Goal: Use online tool/utility: Utilize a website feature to perform a specific function

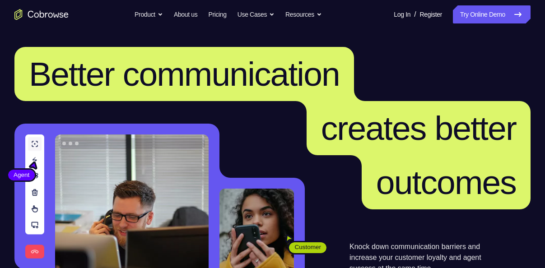
click at [483, 18] on link "Try Online Demo" at bounding box center [492, 14] width 78 height 18
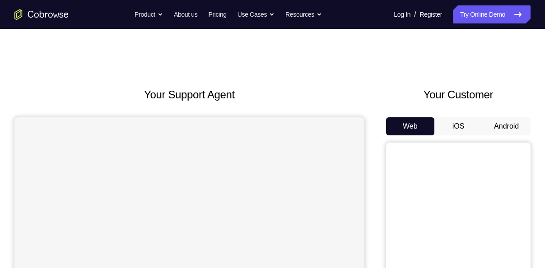
click at [507, 128] on button "Android" at bounding box center [506, 126] width 48 height 18
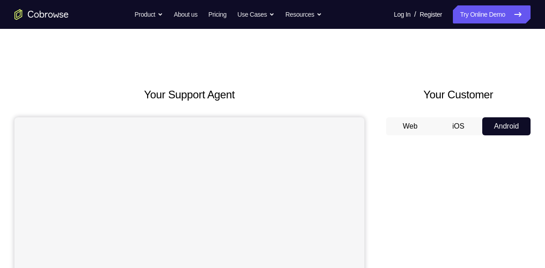
click at [454, 130] on button "iOS" at bounding box center [458, 126] width 48 height 18
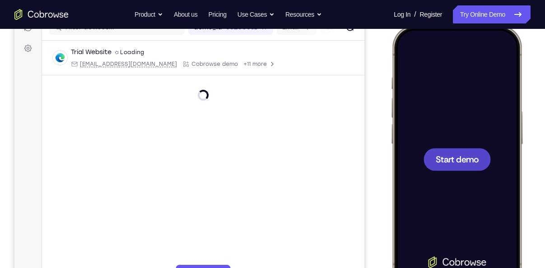
click at [462, 162] on span "Start demo" at bounding box center [457, 159] width 43 height 9
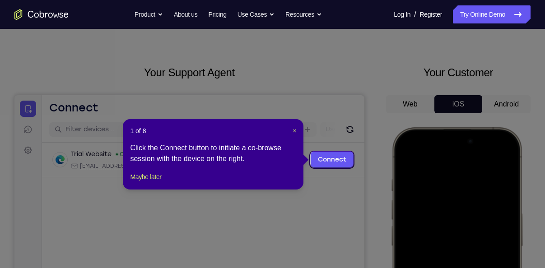
scroll to position [23, 0]
click at [384, 79] on icon at bounding box center [276, 134] width 552 height 268
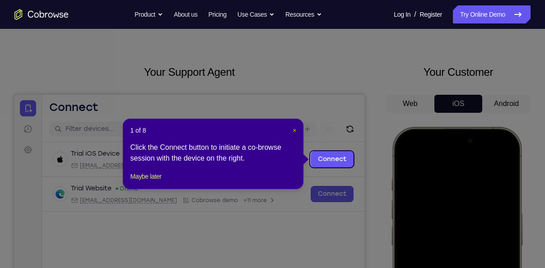
click at [294, 129] on span "×" at bounding box center [294, 130] width 4 height 7
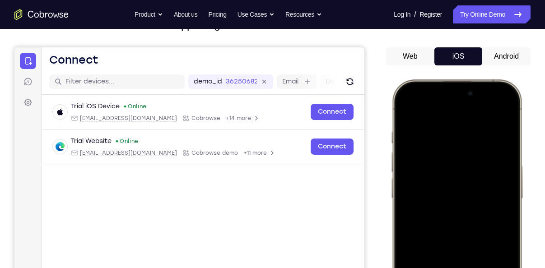
scroll to position [70, 0]
click at [463, 190] on div at bounding box center [456, 214] width 119 height 258
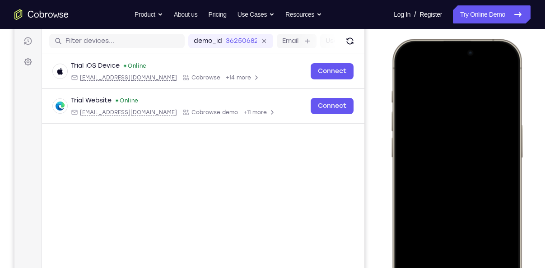
scroll to position [110, 0]
click at [458, 143] on div at bounding box center [456, 173] width 119 height 258
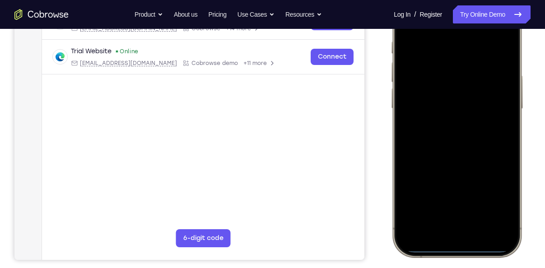
scroll to position [39, 0]
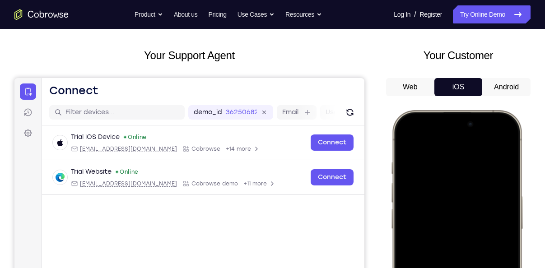
click at [457, 82] on button "iOS" at bounding box center [458, 87] width 48 height 18
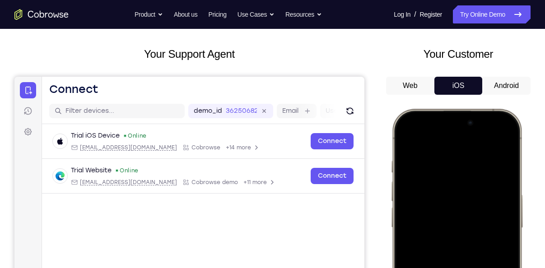
scroll to position [37, 0]
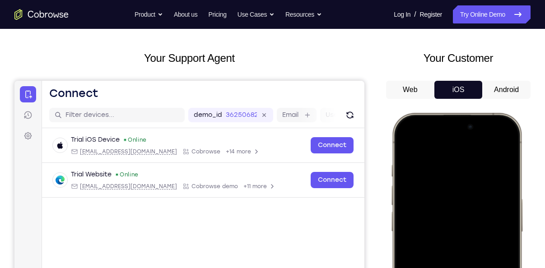
click at [502, 96] on button "Android" at bounding box center [506, 90] width 48 height 18
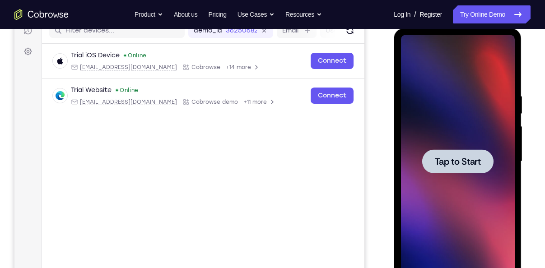
scroll to position [121, 0]
click at [467, 162] on span "Tap to Start" at bounding box center [457, 162] width 46 height 9
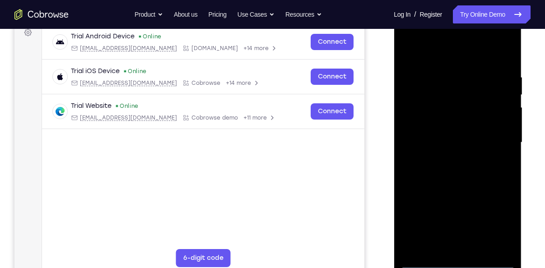
scroll to position [190, 0]
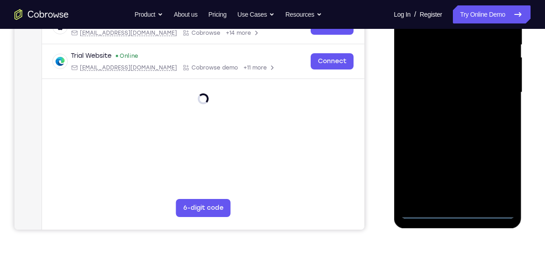
click at [426, 215] on div at bounding box center [457, 92] width 114 height 253
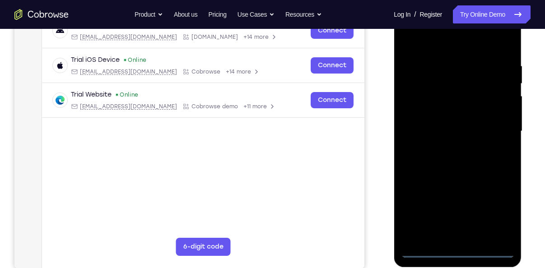
scroll to position [151, 0]
click at [427, 247] on div at bounding box center [457, 131] width 114 height 253
click at [426, 251] on div at bounding box center [457, 131] width 114 height 253
click at [499, 209] on div at bounding box center [457, 131] width 114 height 253
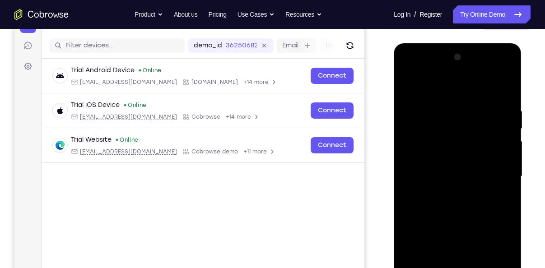
scroll to position [101, 0]
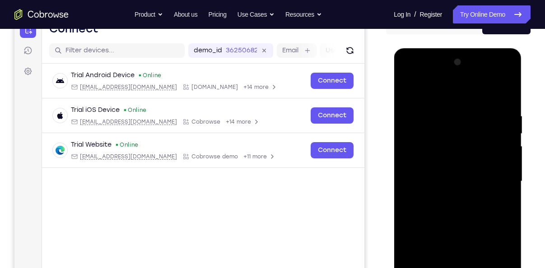
click at [501, 74] on div at bounding box center [457, 181] width 114 height 253
click at [507, 74] on div at bounding box center [457, 181] width 114 height 253
click at [487, 89] on div at bounding box center [457, 181] width 114 height 253
click at [431, 75] on div at bounding box center [457, 181] width 114 height 253
click at [430, 110] on div at bounding box center [457, 181] width 114 height 253
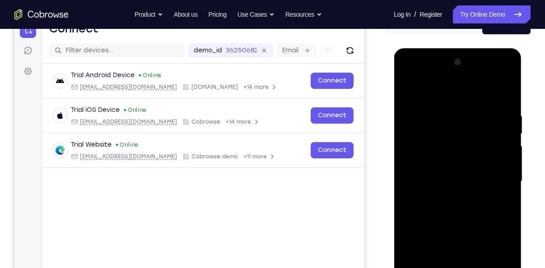
click at [423, 149] on div at bounding box center [457, 181] width 114 height 253
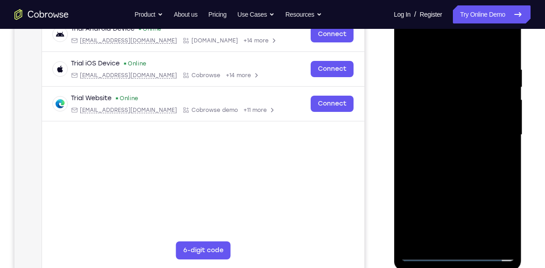
scroll to position [206, 0]
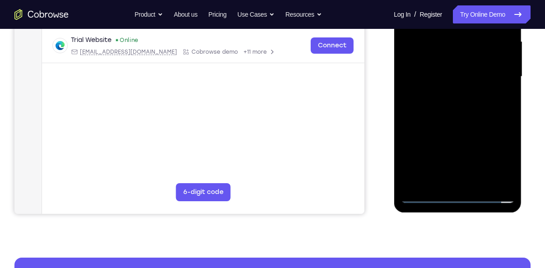
click at [450, 132] on div at bounding box center [457, 76] width 114 height 253
click at [453, 100] on div at bounding box center [457, 76] width 114 height 253
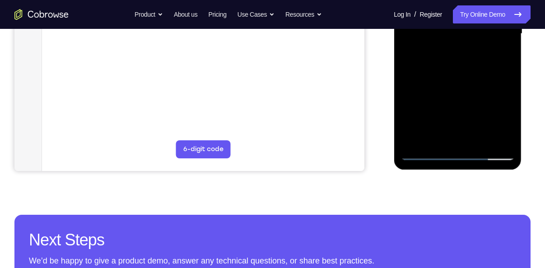
scroll to position [247, 0]
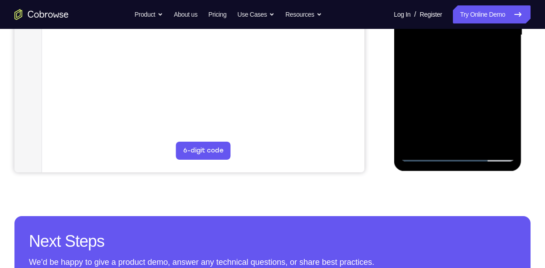
click at [505, 140] on div at bounding box center [457, 35] width 114 height 253
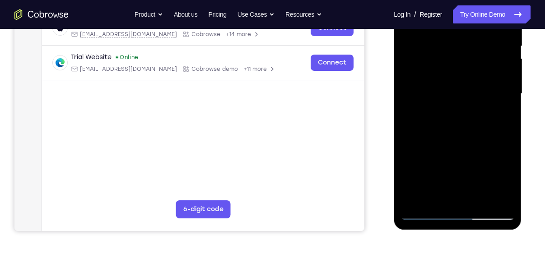
scroll to position [189, 0]
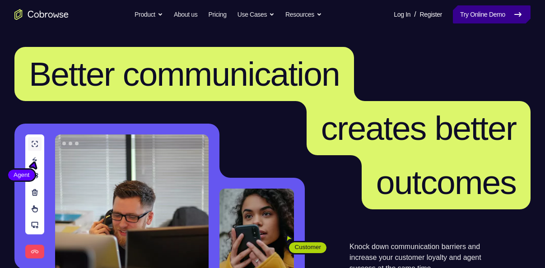
click at [482, 13] on link "Try Online Demo" at bounding box center [492, 14] width 78 height 18
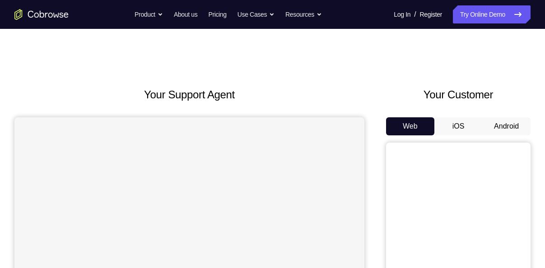
click at [495, 130] on button "Android" at bounding box center [506, 126] width 48 height 18
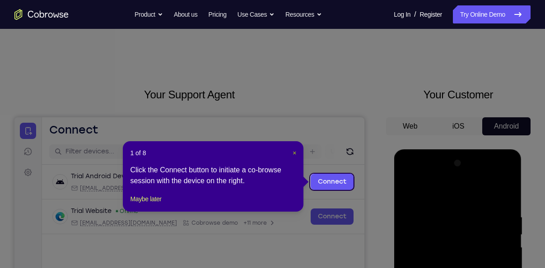
click at [294, 153] on span "×" at bounding box center [294, 152] width 4 height 7
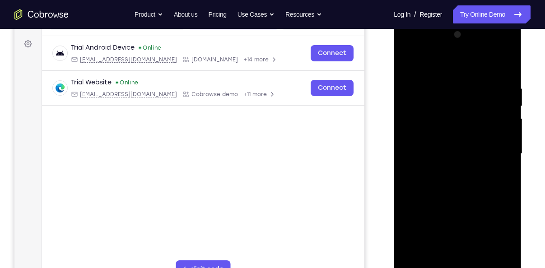
scroll to position [206, 0]
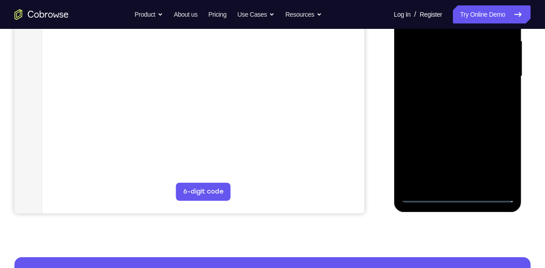
click at [425, 195] on div at bounding box center [457, 76] width 114 height 253
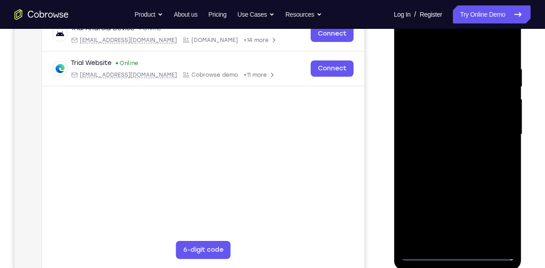
scroll to position [148, 0]
click at [429, 253] on div at bounding box center [457, 135] width 114 height 253
click at [501, 217] on div at bounding box center [457, 135] width 114 height 253
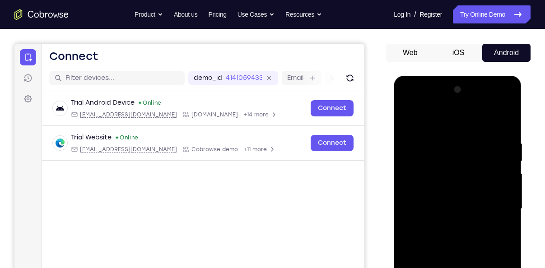
scroll to position [73, 0]
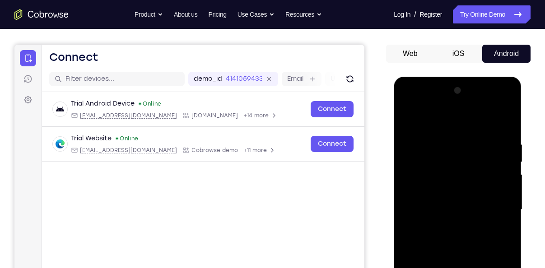
click at [504, 106] on div at bounding box center [457, 210] width 114 height 253
click at [478, 116] on div at bounding box center [457, 210] width 114 height 253
click at [454, 107] on div at bounding box center [457, 210] width 114 height 253
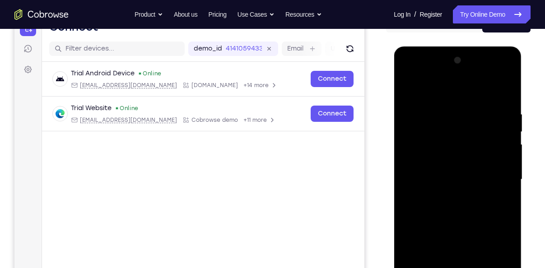
click at [464, 133] on div at bounding box center [457, 179] width 114 height 253
click at [446, 158] on div at bounding box center [457, 179] width 114 height 253
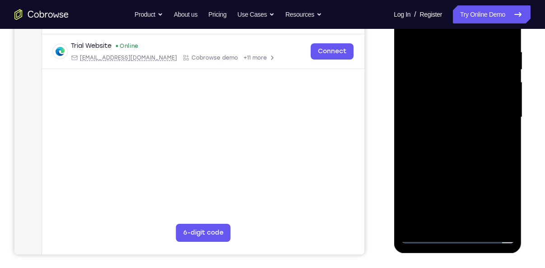
scroll to position [166, 0]
click at [444, 213] on div at bounding box center [457, 117] width 114 height 253
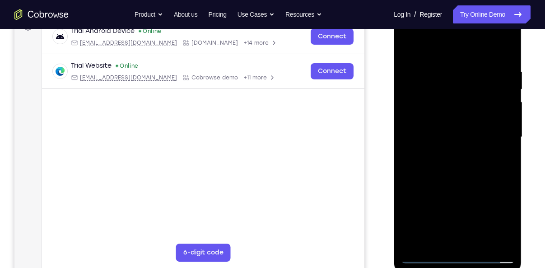
scroll to position [145, 0]
click at [483, 101] on div at bounding box center [457, 137] width 114 height 253
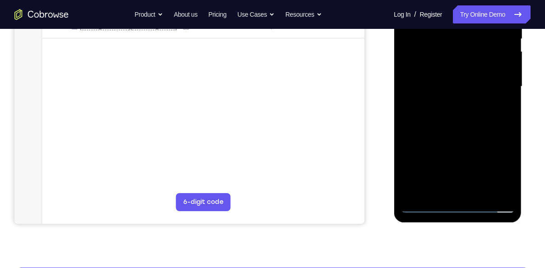
scroll to position [196, 0]
click at [426, 205] on div at bounding box center [457, 86] width 114 height 253
click at [431, 93] on div at bounding box center [457, 86] width 114 height 253
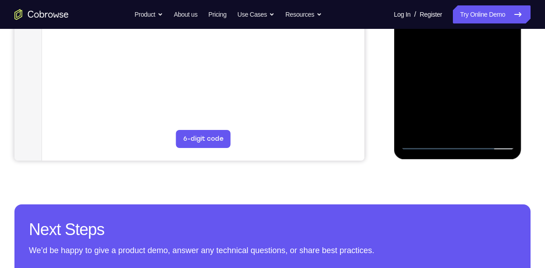
scroll to position [261, 0]
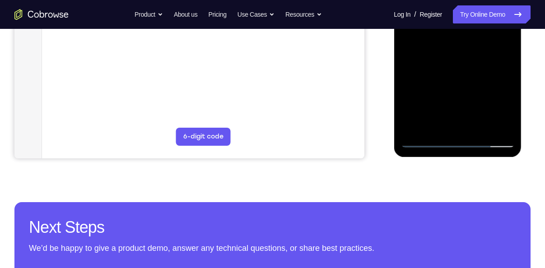
click at [426, 142] on div at bounding box center [457, 21] width 114 height 253
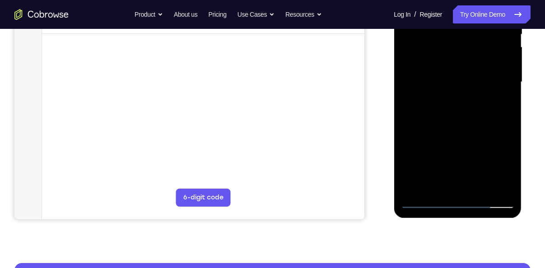
scroll to position [179, 0]
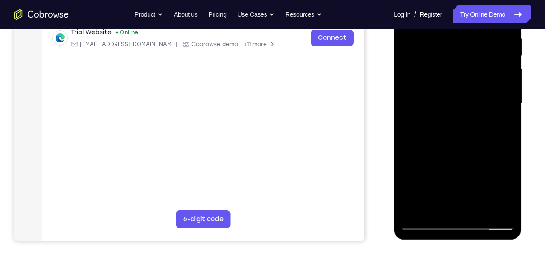
click at [480, 106] on div at bounding box center [457, 103] width 114 height 253
click at [422, 167] on div at bounding box center [457, 103] width 114 height 253
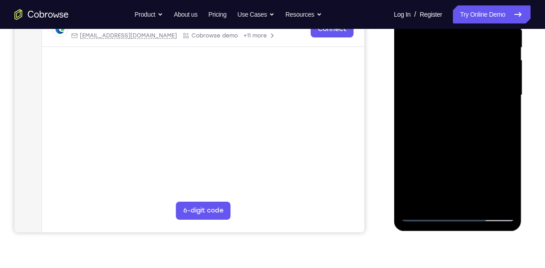
scroll to position [188, 0]
click at [498, 102] on div at bounding box center [457, 94] width 114 height 253
click at [422, 148] on div at bounding box center [457, 94] width 114 height 253
click at [501, 133] on div at bounding box center [457, 94] width 114 height 253
click at [511, 160] on div at bounding box center [457, 94] width 114 height 253
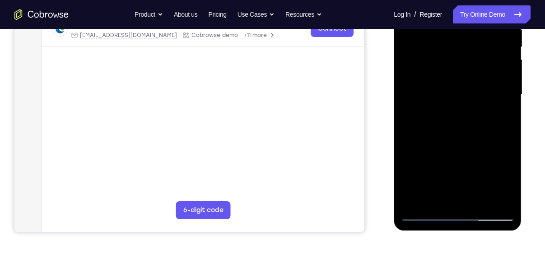
click at [510, 160] on div at bounding box center [457, 94] width 114 height 253
click at [407, 142] on div at bounding box center [457, 94] width 114 height 253
click at [408, 142] on div at bounding box center [457, 94] width 114 height 253
click at [492, 147] on div at bounding box center [457, 94] width 114 height 253
click at [493, 134] on div at bounding box center [457, 94] width 114 height 253
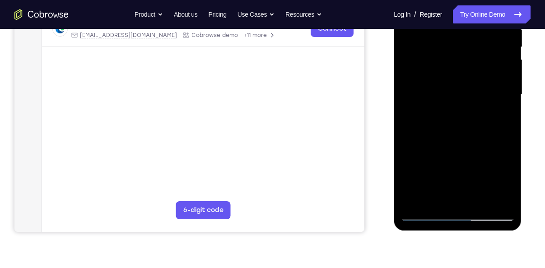
click at [431, 134] on div at bounding box center [457, 94] width 114 height 253
click at [422, 147] on div at bounding box center [457, 94] width 114 height 253
click at [423, 147] on div at bounding box center [457, 94] width 114 height 253
drag, startPoint x: 423, startPoint y: 148, endPoint x: 429, endPoint y: 148, distance: 5.9
click at [429, 148] on div at bounding box center [457, 94] width 114 height 253
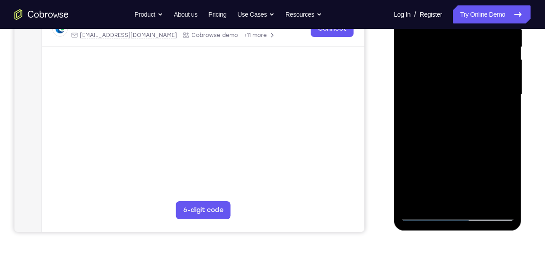
click at [427, 148] on div at bounding box center [457, 94] width 114 height 253
click at [424, 147] on div at bounding box center [457, 94] width 114 height 253
click at [418, 142] on div at bounding box center [457, 94] width 114 height 253
click at [415, 140] on div at bounding box center [457, 94] width 114 height 253
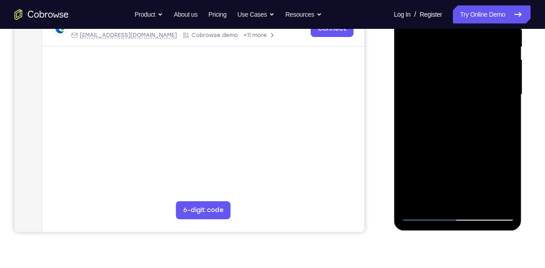
drag, startPoint x: 411, startPoint y: 141, endPoint x: 455, endPoint y: 142, distance: 43.4
click at [455, 142] on div at bounding box center [457, 94] width 114 height 253
click at [423, 213] on div at bounding box center [457, 94] width 114 height 253
click at [422, 216] on div at bounding box center [457, 94] width 114 height 253
click at [427, 214] on div at bounding box center [457, 94] width 114 height 253
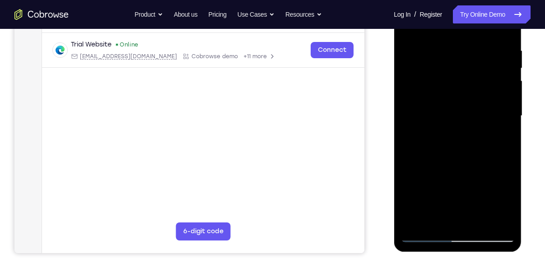
scroll to position [162, 0]
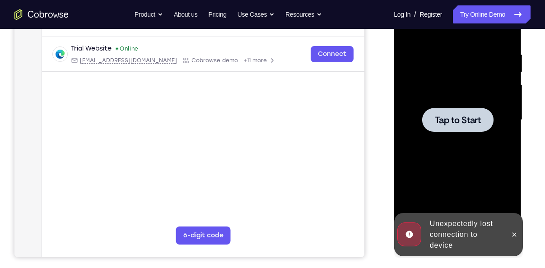
click at [424, 241] on div at bounding box center [457, 120] width 114 height 253
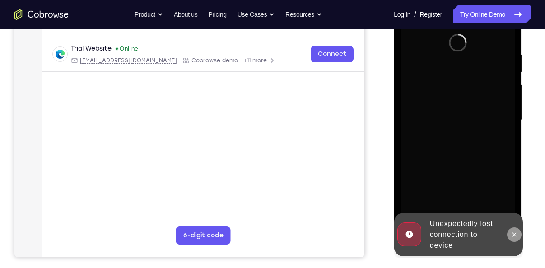
click at [515, 233] on icon at bounding box center [513, 234] width 7 height 7
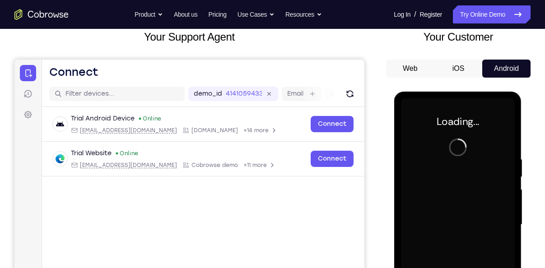
scroll to position [59, 0]
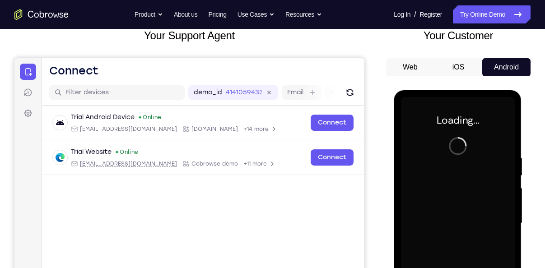
click at [506, 68] on button "Android" at bounding box center [506, 67] width 48 height 18
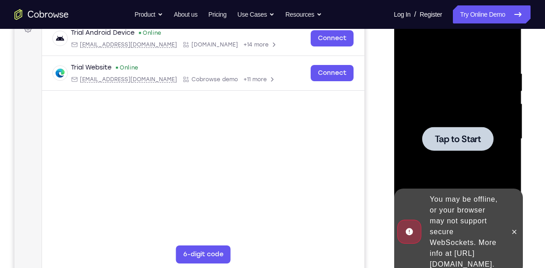
scroll to position [144, 0]
click at [469, 142] on span "Tap to Start" at bounding box center [457, 138] width 46 height 9
click at [515, 229] on icon at bounding box center [514, 231] width 4 height 4
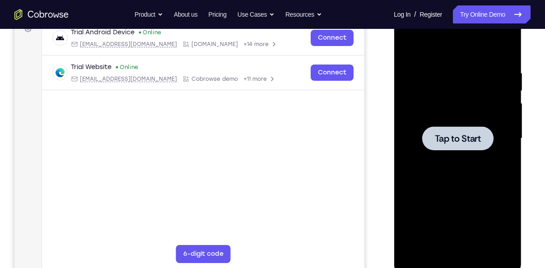
click at [466, 137] on span "Tap to Start" at bounding box center [457, 138] width 46 height 9
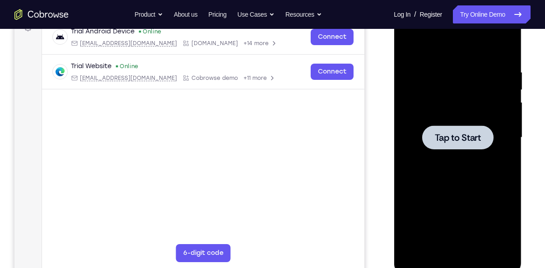
scroll to position [146, 0]
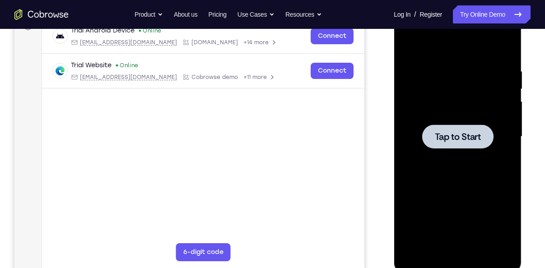
click at [472, 135] on span "Tap to Start" at bounding box center [457, 136] width 46 height 9
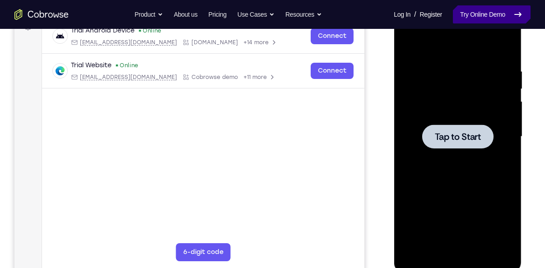
click at [499, 14] on link "Try Online Demo" at bounding box center [492, 14] width 78 height 18
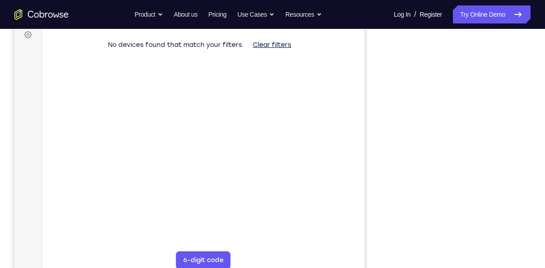
scroll to position [169, 0]
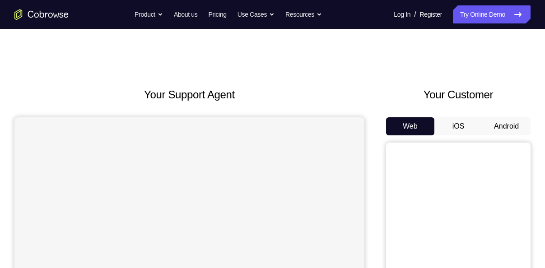
scroll to position [66, 0]
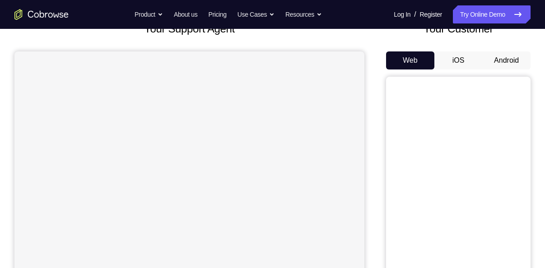
click at [505, 67] on button "Android" at bounding box center [506, 60] width 48 height 18
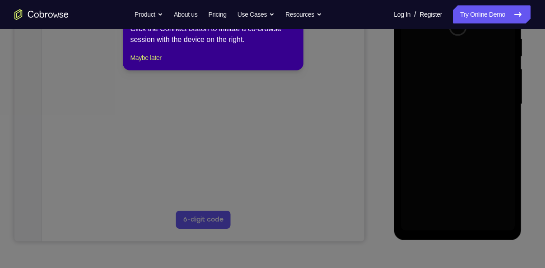
scroll to position [0, 0]
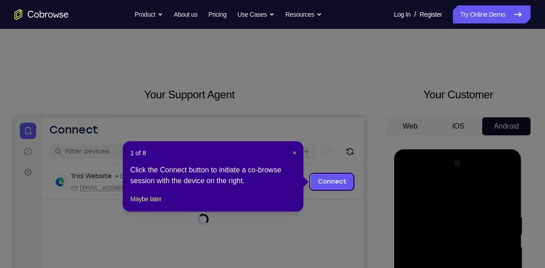
click at [297, 153] on div "1 of 8 × Click the Connect button to initiate a co-browse session with the devi…" at bounding box center [213, 176] width 181 height 70
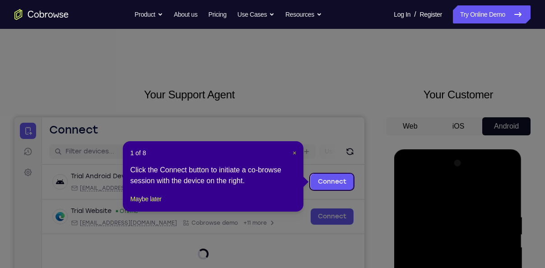
click at [295, 153] on span "×" at bounding box center [294, 152] width 4 height 7
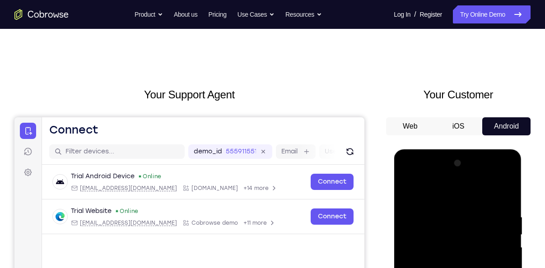
scroll to position [173, 0]
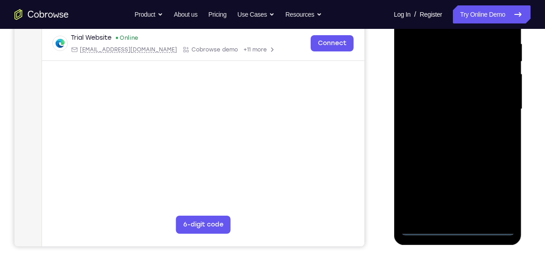
click at [427, 229] on div at bounding box center [457, 109] width 114 height 253
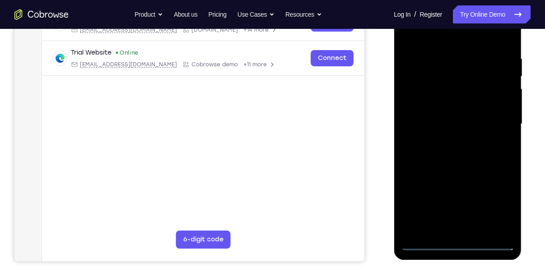
click at [426, 246] on div at bounding box center [457, 124] width 114 height 253
click at [493, 205] on div at bounding box center [457, 124] width 114 height 253
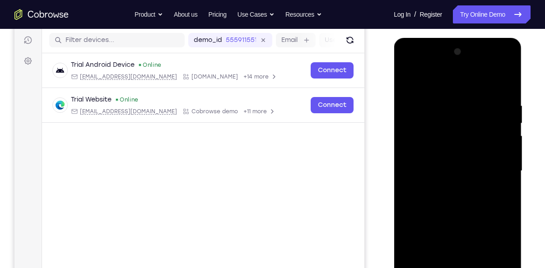
scroll to position [108, 0]
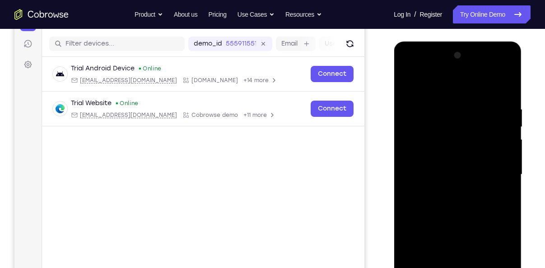
click at [506, 74] on div at bounding box center [457, 174] width 114 height 253
click at [492, 81] on div at bounding box center [457, 174] width 114 height 253
click at [456, 73] on div at bounding box center [457, 174] width 114 height 253
click at [441, 104] on div at bounding box center [457, 174] width 114 height 253
click at [434, 149] on div at bounding box center [457, 174] width 114 height 253
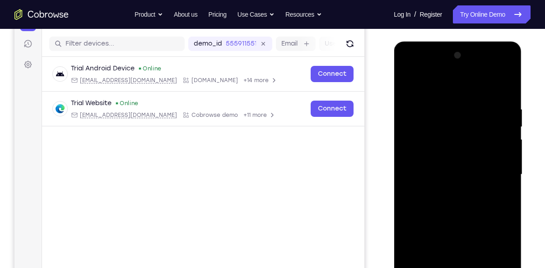
scroll to position [133, 0]
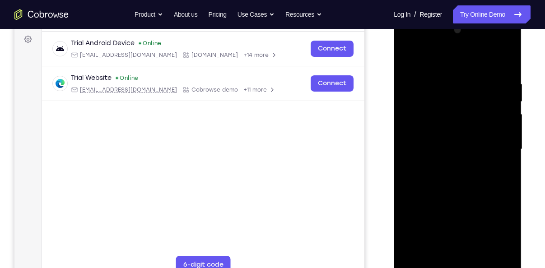
click at [437, 204] on div at bounding box center [457, 149] width 114 height 253
click at [450, 169] on div at bounding box center [457, 149] width 114 height 253
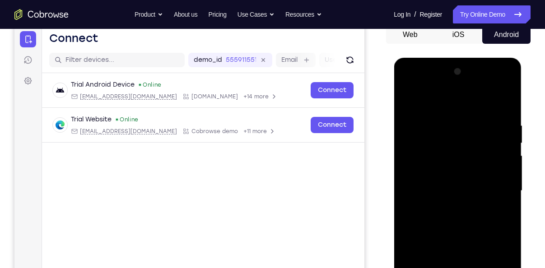
scroll to position [91, 0]
click at [457, 102] on div at bounding box center [457, 191] width 114 height 253
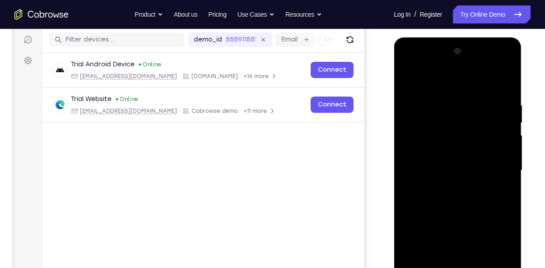
scroll to position [112, 0]
click at [456, 82] on div at bounding box center [457, 170] width 114 height 253
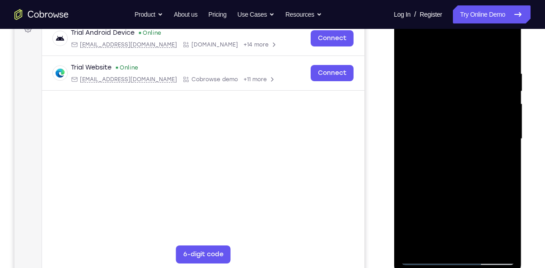
scroll to position [143, 0]
click at [431, 196] on div at bounding box center [457, 139] width 114 height 253
click at [439, 190] on div at bounding box center [457, 139] width 114 height 253
click at [453, 190] on div at bounding box center [457, 139] width 114 height 253
click at [469, 184] on div at bounding box center [457, 139] width 114 height 253
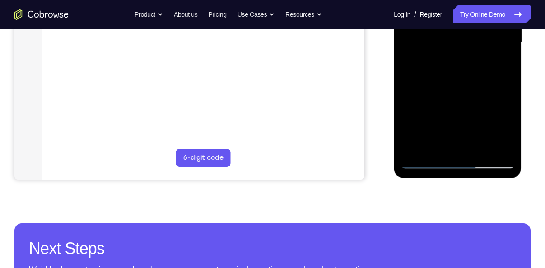
scroll to position [240, 0]
click at [422, 162] on div at bounding box center [457, 42] width 114 height 253
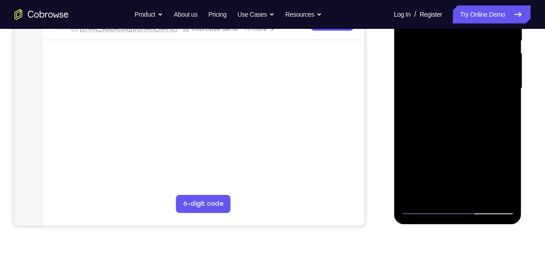
scroll to position [192, 0]
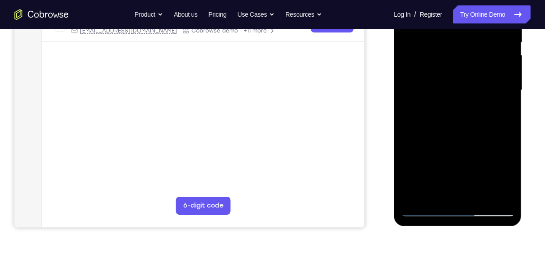
click at [413, 147] on div at bounding box center [457, 90] width 114 height 253
click at [465, 141] on div at bounding box center [457, 90] width 114 height 253
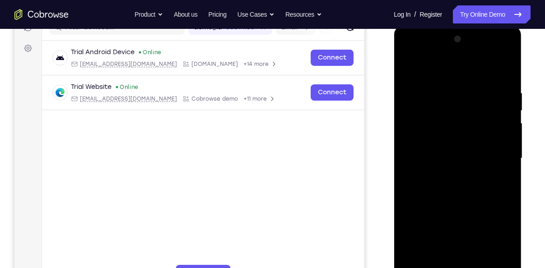
click at [503, 125] on div at bounding box center [457, 158] width 114 height 253
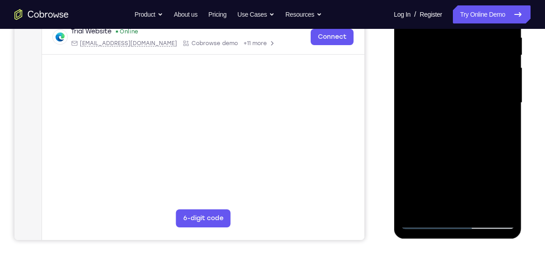
scroll to position [182, 0]
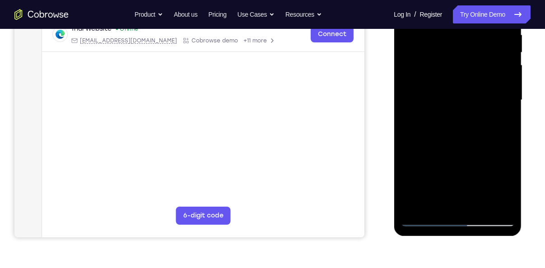
click at [427, 218] on div at bounding box center [457, 100] width 114 height 253
click at [509, 204] on div at bounding box center [457, 100] width 114 height 253
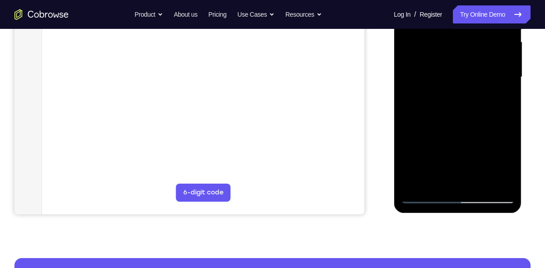
scroll to position [205, 0]
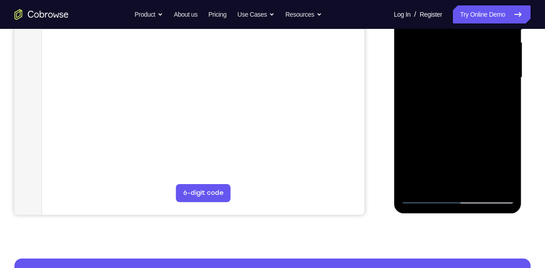
click at [446, 121] on div at bounding box center [457, 77] width 114 height 253
click at [425, 197] on div at bounding box center [457, 77] width 114 height 253
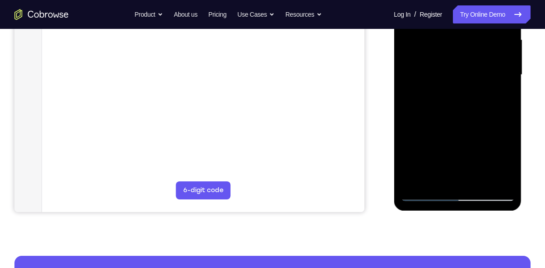
click at [427, 171] on div at bounding box center [457, 75] width 114 height 253
click at [420, 172] on div at bounding box center [457, 75] width 114 height 253
click at [416, 172] on div at bounding box center [457, 75] width 114 height 253
click at [440, 132] on div at bounding box center [457, 75] width 114 height 253
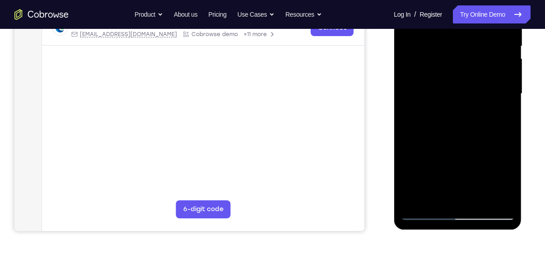
click at [423, 214] on div at bounding box center [457, 94] width 114 height 253
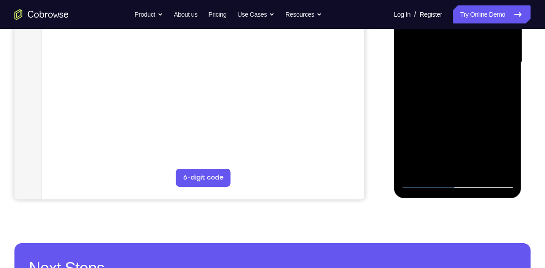
scroll to position [160, 0]
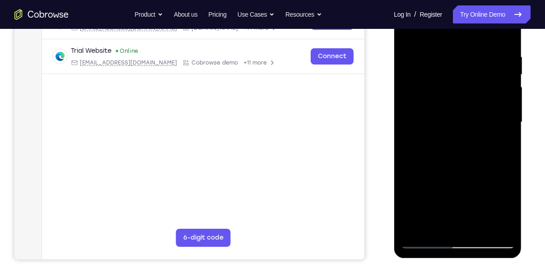
click at [412, 182] on div at bounding box center [457, 122] width 114 height 253
drag, startPoint x: 415, startPoint y: 176, endPoint x: 421, endPoint y: 176, distance: 5.9
click at [421, 176] on div at bounding box center [457, 122] width 114 height 253
click at [474, 131] on div at bounding box center [457, 122] width 114 height 253
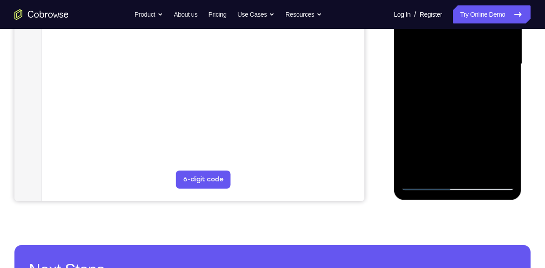
scroll to position [218, 0]
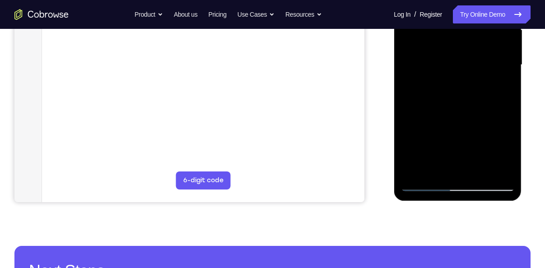
click at [429, 182] on div at bounding box center [457, 65] width 114 height 253
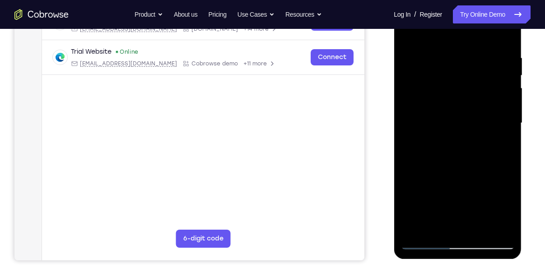
scroll to position [159, 0]
click at [445, 176] on div at bounding box center [457, 123] width 114 height 253
click at [457, 178] on div at bounding box center [457, 123] width 114 height 253
click at [467, 178] on div at bounding box center [457, 123] width 114 height 253
click at [470, 176] on div at bounding box center [457, 123] width 114 height 253
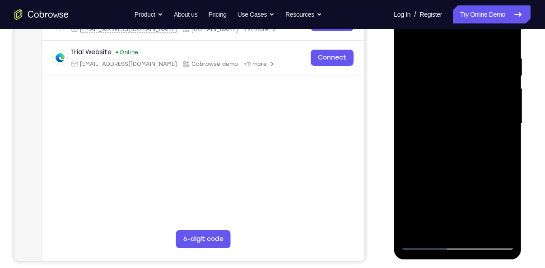
click at [450, 175] on div at bounding box center [457, 123] width 114 height 253
click at [409, 183] on div at bounding box center [457, 123] width 114 height 253
click at [455, 152] on div at bounding box center [457, 123] width 114 height 253
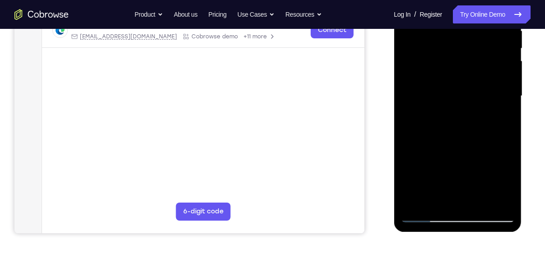
scroll to position [187, 0]
click at [449, 150] on div at bounding box center [457, 95] width 114 height 253
click at [425, 213] on div at bounding box center [457, 95] width 114 height 253
drag, startPoint x: 408, startPoint y: 175, endPoint x: 437, endPoint y: 175, distance: 28.4
click at [437, 175] on div at bounding box center [457, 95] width 114 height 253
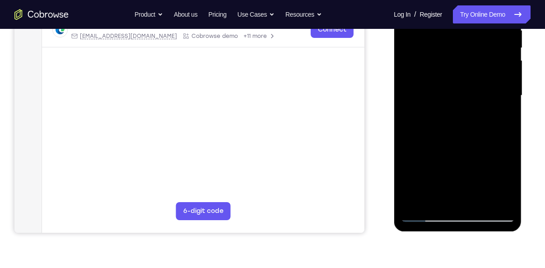
click at [413, 183] on div at bounding box center [457, 95] width 114 height 253
click at [446, 174] on div at bounding box center [457, 95] width 114 height 253
click at [458, 175] on div at bounding box center [457, 95] width 114 height 253
click at [507, 88] on div at bounding box center [457, 95] width 114 height 253
click at [426, 214] on div at bounding box center [457, 95] width 114 height 253
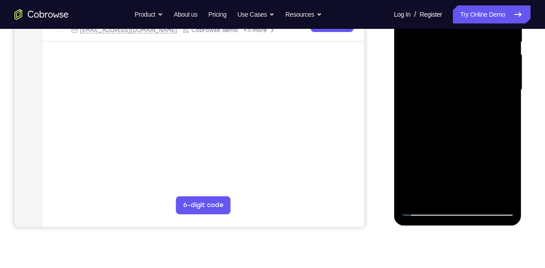
scroll to position [192, 0]
click at [443, 153] on div at bounding box center [457, 90] width 114 height 253
click at [423, 208] on div at bounding box center [457, 90] width 114 height 253
click at [418, 171] on div at bounding box center [457, 90] width 114 height 253
click at [417, 170] on div at bounding box center [457, 90] width 114 height 253
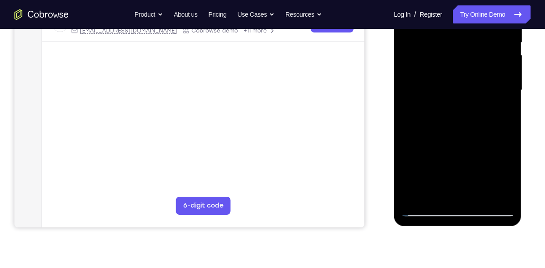
click at [424, 209] on div at bounding box center [457, 90] width 114 height 253
click at [426, 209] on div at bounding box center [457, 90] width 114 height 253
click at [455, 128] on div at bounding box center [457, 90] width 114 height 253
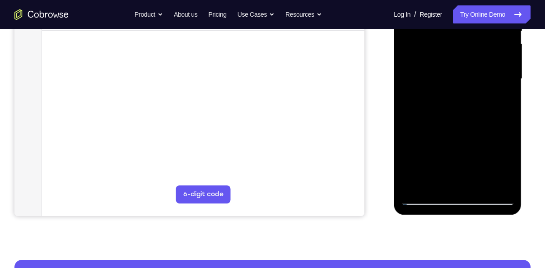
scroll to position [204, 0]
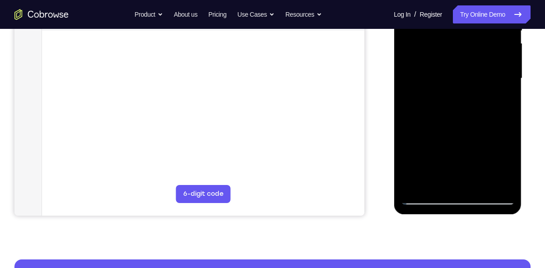
click at [423, 194] on div at bounding box center [457, 78] width 114 height 253
click at [424, 196] on div at bounding box center [457, 78] width 114 height 253
click at [436, 158] on div at bounding box center [457, 78] width 114 height 253
click at [451, 160] on div at bounding box center [457, 78] width 114 height 253
click at [462, 159] on div at bounding box center [457, 78] width 114 height 253
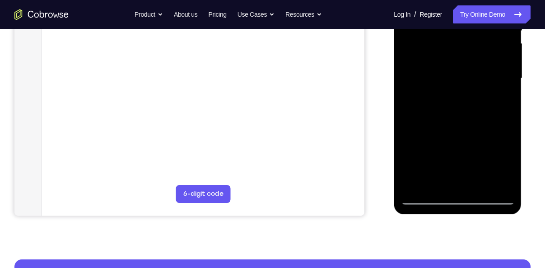
click at [413, 135] on div at bounding box center [457, 78] width 114 height 253
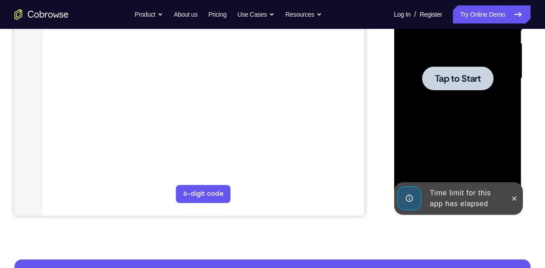
scroll to position [175, 0]
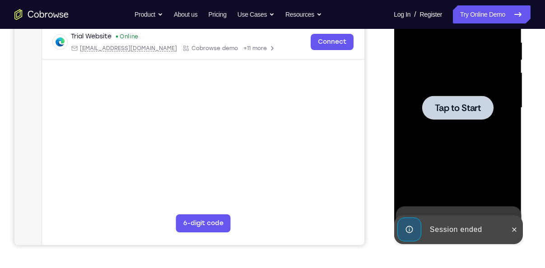
click at [468, 103] on span "Tap to Start" at bounding box center [457, 107] width 46 height 9
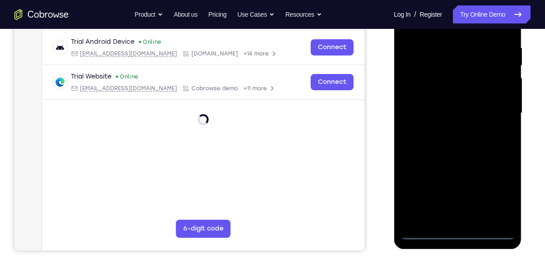
scroll to position [245, 0]
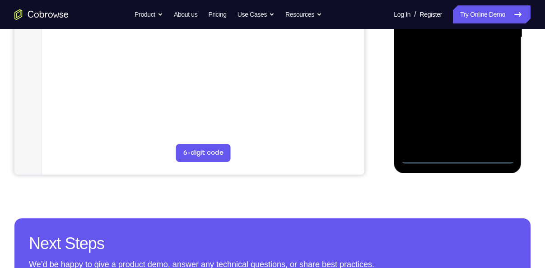
click at [425, 158] on div at bounding box center [457, 37] width 114 height 253
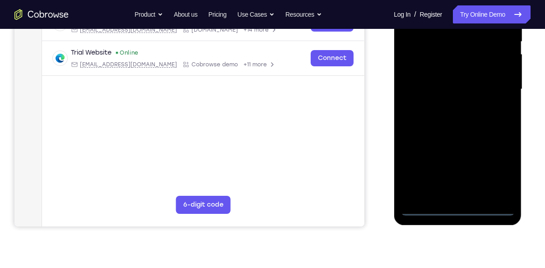
scroll to position [193, 0]
click at [422, 209] on div at bounding box center [457, 89] width 114 height 253
click at [499, 166] on div at bounding box center [457, 89] width 114 height 253
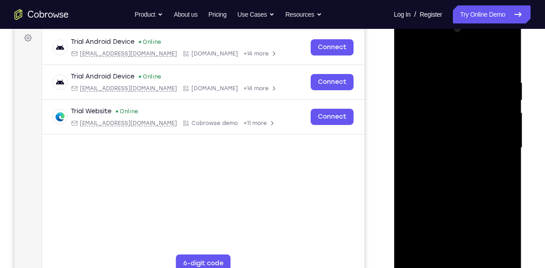
scroll to position [134, 0]
click at [438, 45] on div at bounding box center [457, 148] width 114 height 253
click at [434, 61] on div at bounding box center [457, 148] width 114 height 253
click at [469, 96] on div at bounding box center [457, 148] width 114 height 253
click at [456, 73] on div at bounding box center [457, 148] width 114 height 253
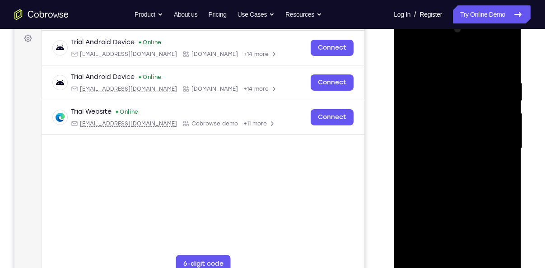
click at [434, 116] on div at bounding box center [457, 148] width 114 height 253
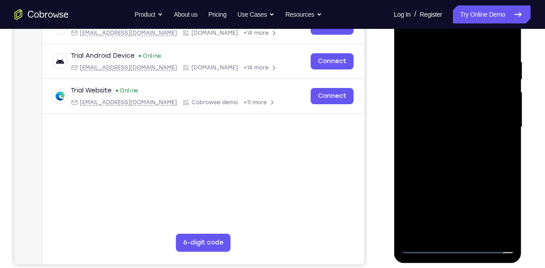
click at [449, 181] on div at bounding box center [457, 127] width 114 height 253
click at [466, 149] on div at bounding box center [457, 127] width 114 height 253
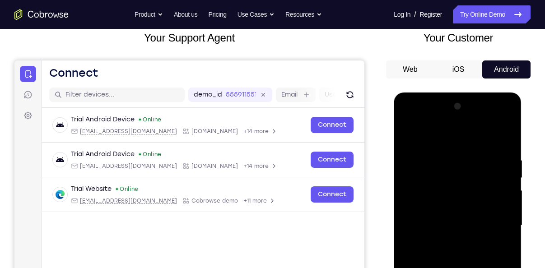
scroll to position [57, 0]
click at [411, 135] on div at bounding box center [457, 225] width 114 height 253
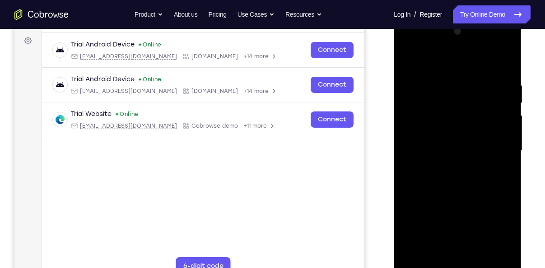
scroll to position [133, 0]
click at [441, 208] on div at bounding box center [457, 149] width 114 height 253
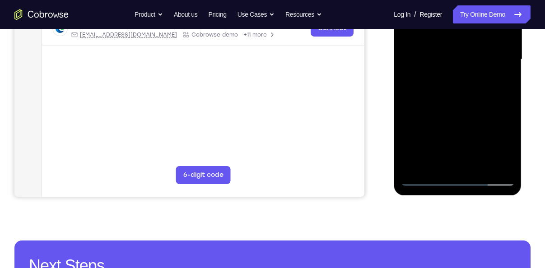
scroll to position [224, 0]
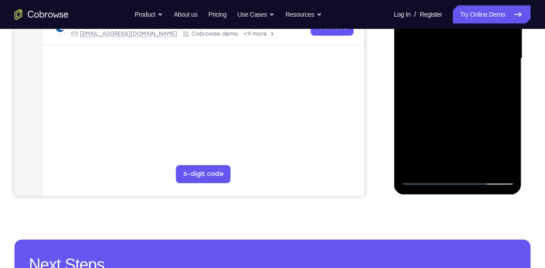
click at [419, 185] on div at bounding box center [457, 58] width 114 height 253
click at [422, 181] on div at bounding box center [457, 58] width 114 height 253
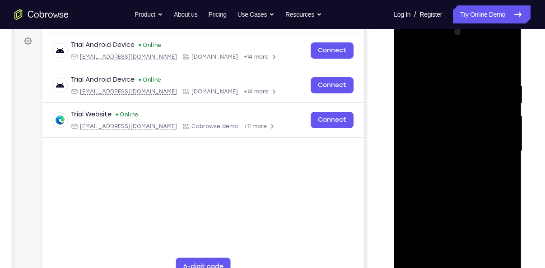
scroll to position [132, 0]
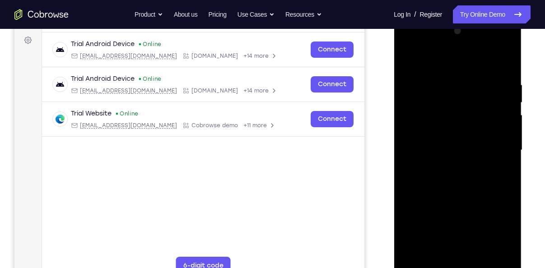
click at [507, 47] on div at bounding box center [457, 150] width 114 height 253
click at [476, 88] on div at bounding box center [457, 150] width 114 height 253
click at [446, 45] on div at bounding box center [457, 150] width 114 height 253
click at [460, 118] on div at bounding box center [457, 150] width 114 height 253
click at [462, 107] on div at bounding box center [457, 150] width 114 height 253
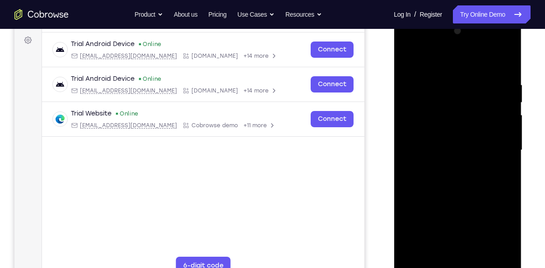
click at [446, 91] on div at bounding box center [457, 150] width 114 height 253
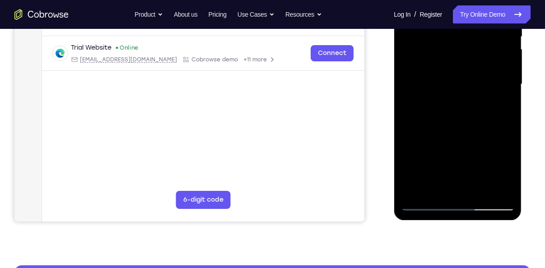
scroll to position [202, 0]
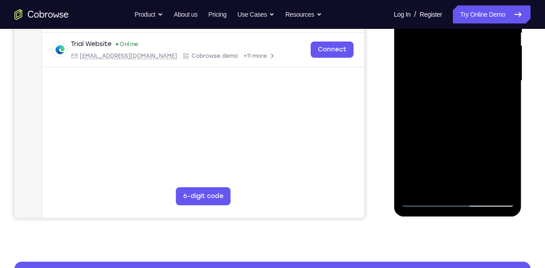
click at [437, 115] on div at bounding box center [457, 80] width 114 height 253
click at [498, 69] on div at bounding box center [457, 80] width 114 height 253
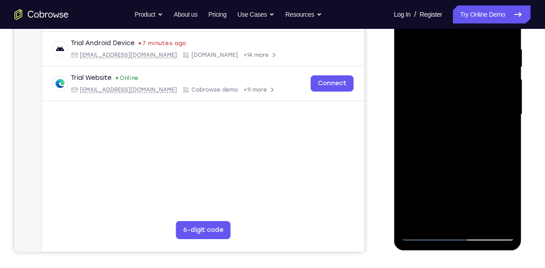
scroll to position [161, 0]
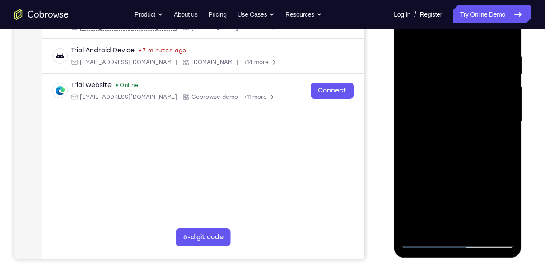
click at [455, 103] on div at bounding box center [457, 121] width 114 height 253
click at [498, 110] on div at bounding box center [457, 121] width 114 height 253
click at [499, 115] on div at bounding box center [457, 121] width 114 height 253
click at [418, 111] on div at bounding box center [457, 121] width 114 height 253
click at [423, 101] on div at bounding box center [457, 121] width 114 height 253
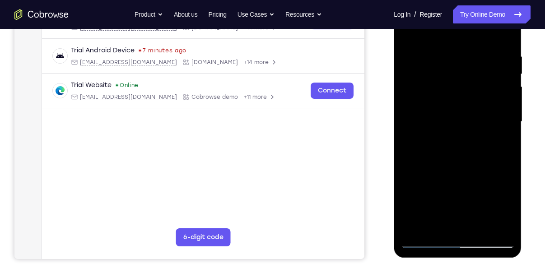
click at [429, 105] on div at bounding box center [457, 121] width 114 height 253
click at [509, 78] on div at bounding box center [457, 121] width 114 height 253
click at [494, 89] on div at bounding box center [457, 121] width 114 height 253
click at [501, 79] on div at bounding box center [457, 121] width 114 height 253
click at [508, 75] on div at bounding box center [457, 121] width 114 height 253
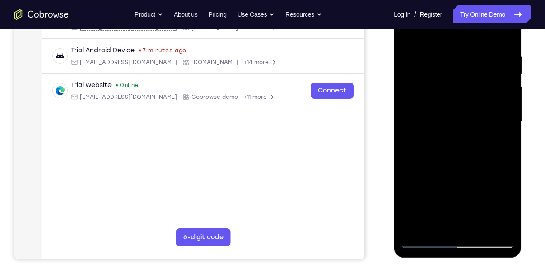
click at [508, 78] on div at bounding box center [457, 121] width 114 height 253
click at [486, 120] on div at bounding box center [457, 121] width 114 height 253
click at [415, 120] on div at bounding box center [457, 121] width 114 height 253
drag, startPoint x: 408, startPoint y: 130, endPoint x: 426, endPoint y: 135, distance: 18.2
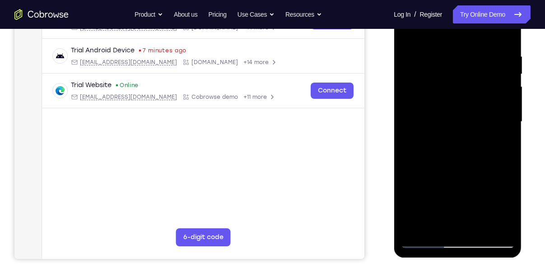
click at [426, 135] on div at bounding box center [457, 121] width 114 height 253
click at [432, 121] on div at bounding box center [457, 121] width 114 height 253
click at [427, 130] on div at bounding box center [457, 121] width 114 height 253
click at [432, 130] on div at bounding box center [457, 121] width 114 height 253
click at [430, 131] on div at bounding box center [457, 121] width 114 height 253
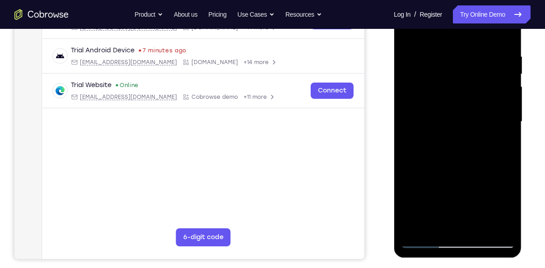
click at [429, 121] on div at bounding box center [457, 121] width 114 height 253
click at [434, 130] on div at bounding box center [457, 121] width 114 height 253
click at [439, 130] on div at bounding box center [457, 121] width 114 height 253
click at [436, 130] on div at bounding box center [457, 121] width 114 height 253
click at [440, 130] on div at bounding box center [457, 121] width 114 height 253
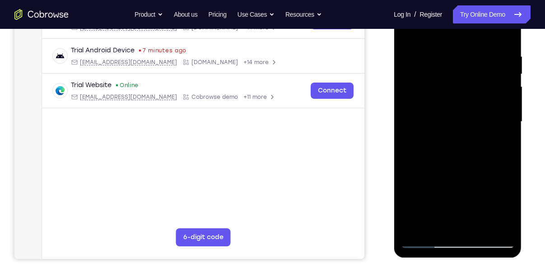
click at [444, 129] on div at bounding box center [457, 121] width 114 height 253
click at [453, 130] on div at bounding box center [457, 121] width 114 height 253
click at [448, 130] on div at bounding box center [457, 121] width 114 height 253
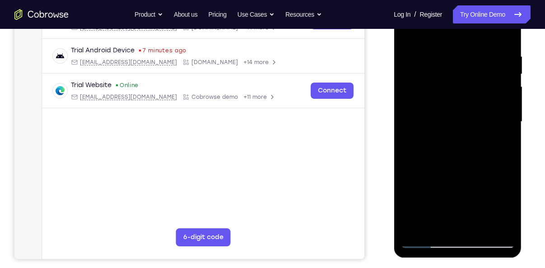
click at [462, 129] on div at bounding box center [457, 121] width 114 height 253
click at [467, 129] on div at bounding box center [457, 121] width 114 height 253
click at [476, 130] on div at bounding box center [457, 121] width 114 height 253
click at [483, 130] on div at bounding box center [457, 121] width 114 height 253
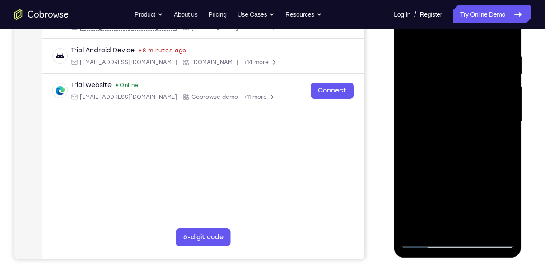
click at [483, 130] on div at bounding box center [457, 121] width 114 height 253
click at [490, 130] on div at bounding box center [457, 121] width 114 height 253
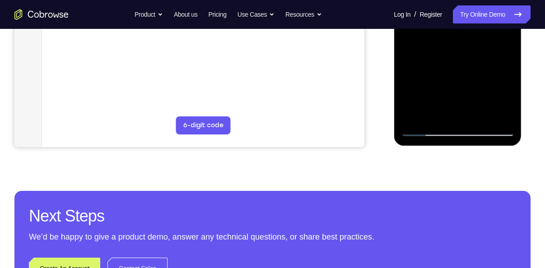
scroll to position [274, 0]
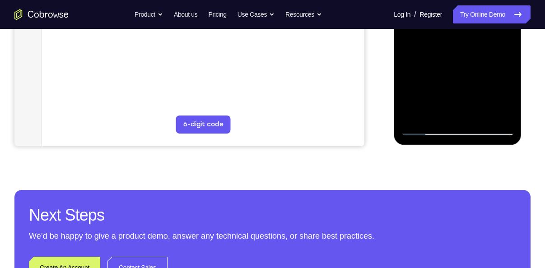
click at [428, 130] on div at bounding box center [457, 9] width 114 height 253
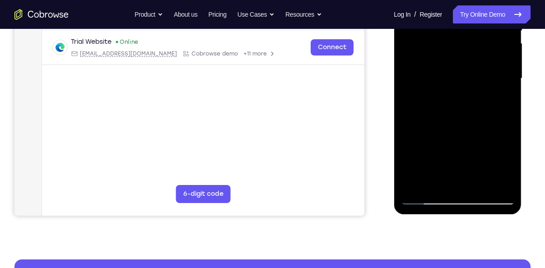
scroll to position [202, 0]
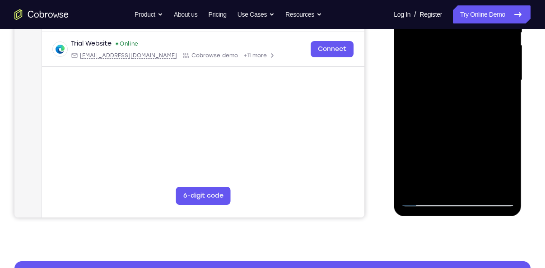
click at [432, 79] on div at bounding box center [457, 80] width 114 height 253
click at [494, 71] on div at bounding box center [457, 80] width 114 height 253
click at [463, 132] on div at bounding box center [457, 80] width 114 height 253
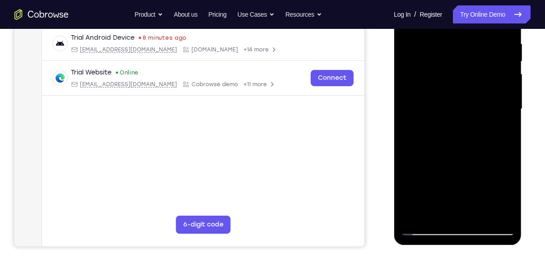
click at [454, 107] on div at bounding box center [457, 109] width 114 height 253
click at [468, 114] on div at bounding box center [457, 109] width 114 height 253
click at [504, 107] on div at bounding box center [457, 109] width 114 height 253
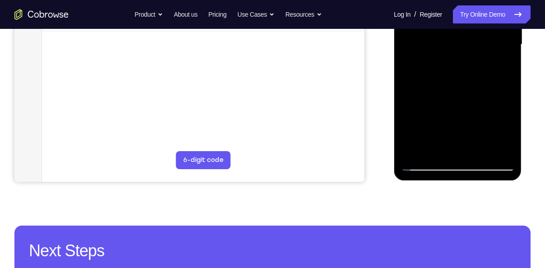
scroll to position [239, 0]
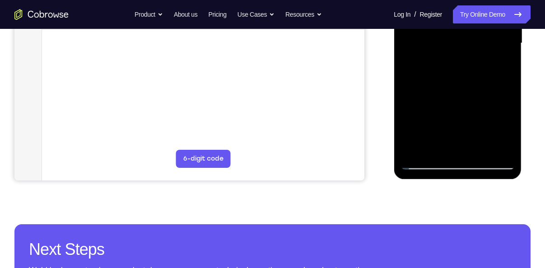
click at [501, 114] on div at bounding box center [457, 43] width 114 height 253
click at [423, 163] on div at bounding box center [457, 43] width 114 height 253
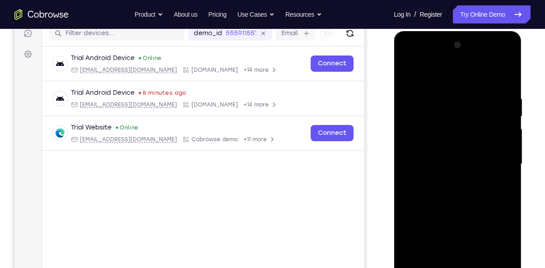
scroll to position [174, 0]
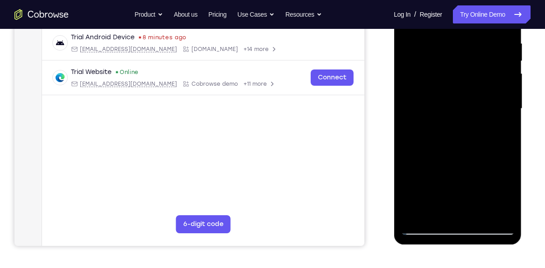
click at [424, 223] on div at bounding box center [457, 108] width 114 height 253
click at [427, 228] on div at bounding box center [457, 108] width 114 height 253
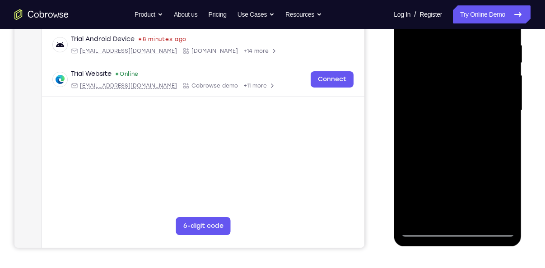
click at [499, 163] on div at bounding box center [457, 110] width 114 height 253
click at [483, 175] on div at bounding box center [457, 110] width 114 height 253
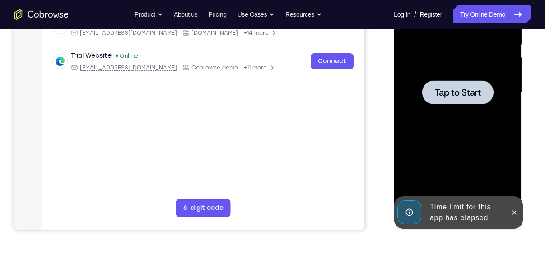
scroll to position [136, 0]
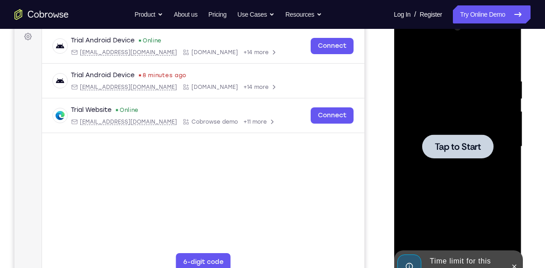
click at [466, 144] on span "Tap to Start" at bounding box center [457, 146] width 46 height 9
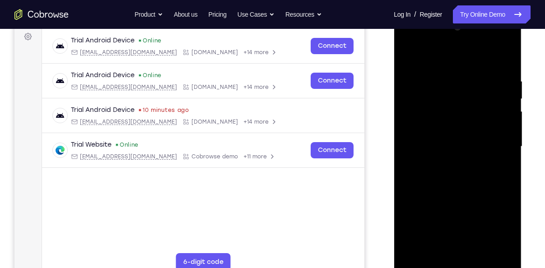
click at [422, 265] on div at bounding box center [457, 146] width 114 height 253
click at [423, 263] on div at bounding box center [457, 146] width 114 height 253
click at [427, 264] on div at bounding box center [457, 146] width 114 height 253
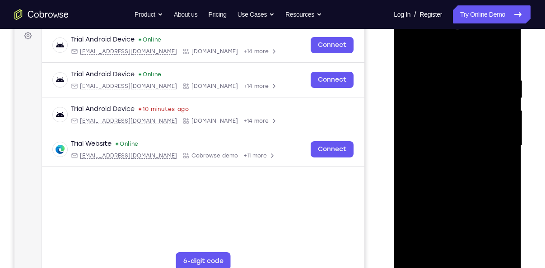
scroll to position [137, 0]
click at [497, 222] on div at bounding box center [457, 145] width 114 height 253
click at [507, 41] on div at bounding box center [457, 145] width 114 height 253
click at [474, 51] on div at bounding box center [457, 145] width 114 height 253
click at [459, 36] on div at bounding box center [457, 145] width 114 height 253
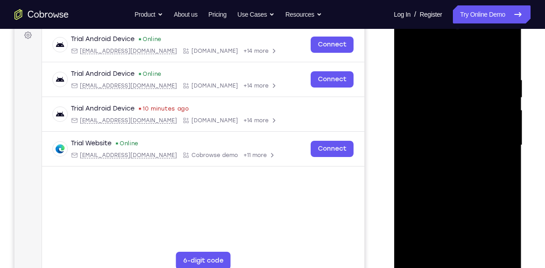
click at [463, 97] on div at bounding box center [457, 145] width 114 height 253
click at [437, 84] on div at bounding box center [457, 145] width 114 height 253
click at [407, 86] on div at bounding box center [457, 145] width 114 height 253
click at [446, 114] on div at bounding box center [457, 145] width 114 height 253
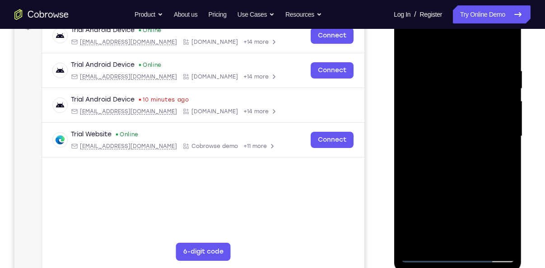
scroll to position [146, 0]
click at [439, 107] on div at bounding box center [457, 136] width 114 height 253
click at [483, 168] on div at bounding box center [457, 136] width 114 height 253
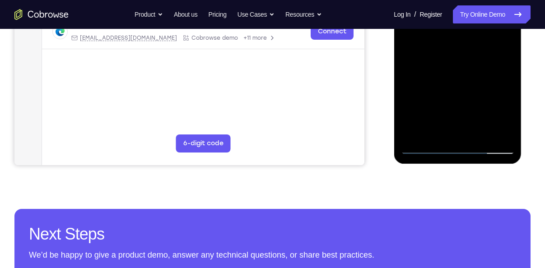
scroll to position [255, 0]
click at [457, 129] on div at bounding box center [457, 28] width 114 height 253
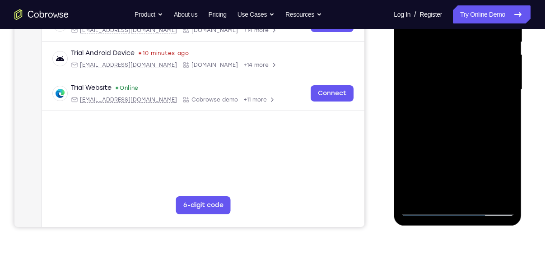
scroll to position [202, 0]
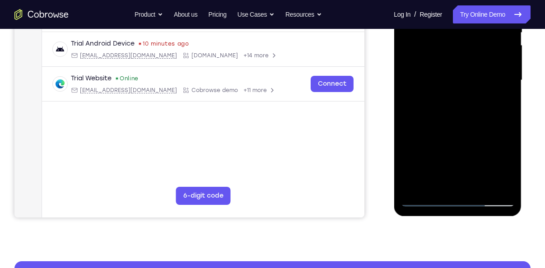
click at [450, 164] on div at bounding box center [457, 80] width 114 height 253
click at [451, 128] on div at bounding box center [457, 80] width 114 height 253
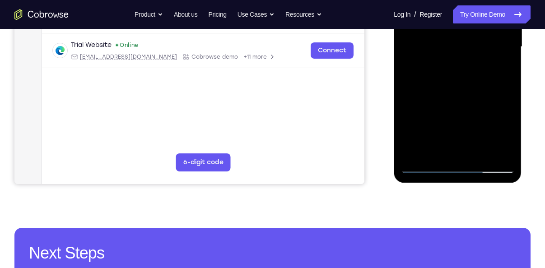
click at [428, 162] on div at bounding box center [457, 47] width 114 height 253
click at [423, 168] on div at bounding box center [457, 47] width 114 height 253
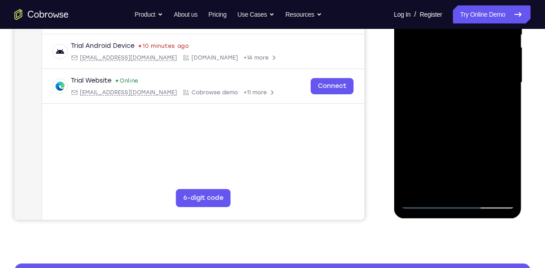
scroll to position [203, 0]
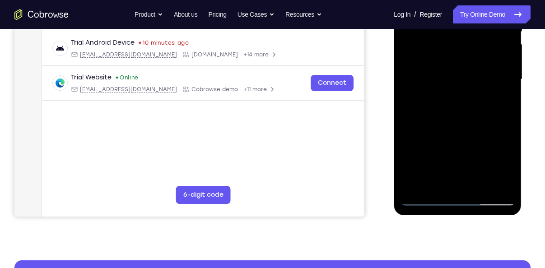
click at [427, 197] on div at bounding box center [457, 79] width 114 height 253
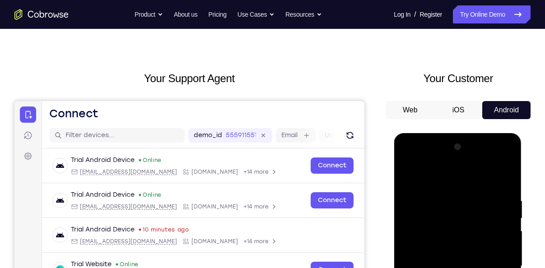
scroll to position [53, 0]
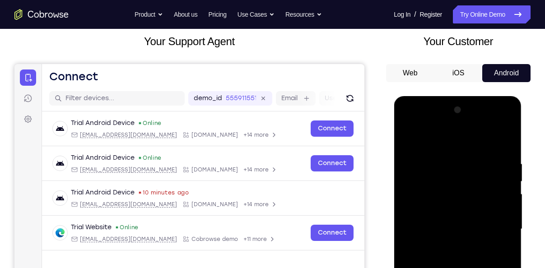
click at [487, 154] on div at bounding box center [457, 229] width 114 height 253
click at [456, 135] on div at bounding box center [457, 229] width 114 height 253
click at [443, 139] on div at bounding box center [457, 229] width 114 height 253
click at [405, 140] on div at bounding box center [457, 229] width 114 height 253
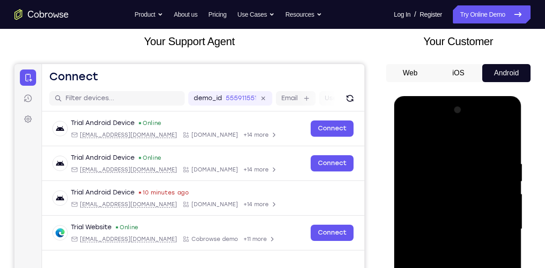
click at [492, 155] on div at bounding box center [457, 229] width 114 height 253
click at [409, 139] on div at bounding box center [457, 229] width 114 height 253
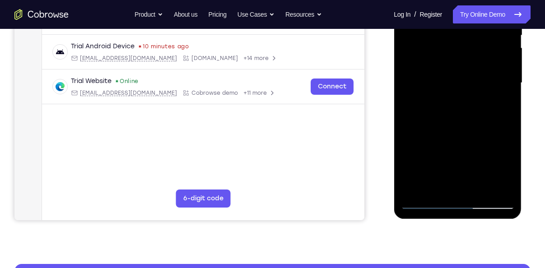
scroll to position [246, 0]
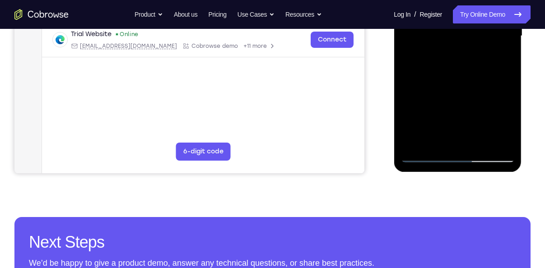
click at [423, 155] on div at bounding box center [457, 36] width 114 height 253
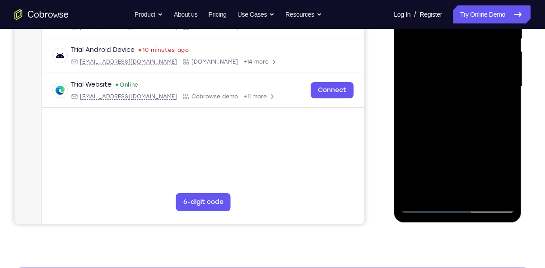
scroll to position [239, 0]
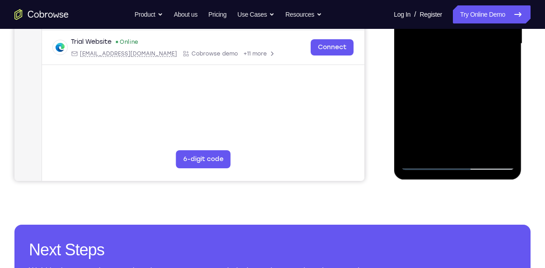
click at [424, 166] on div at bounding box center [457, 43] width 114 height 253
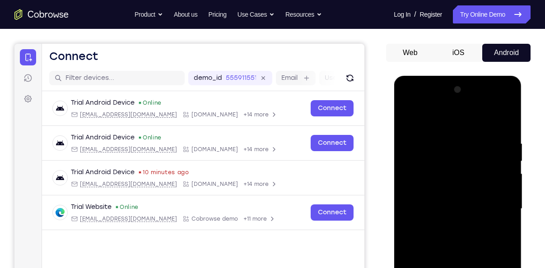
scroll to position [68, 0]
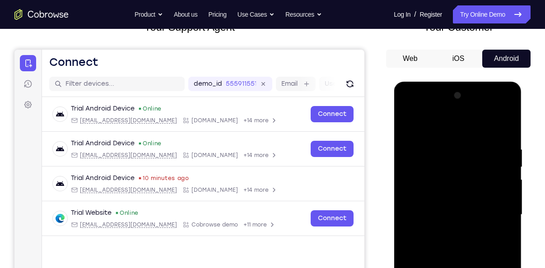
click at [491, 140] on div at bounding box center [457, 214] width 114 height 253
click at [482, 123] on div at bounding box center [457, 214] width 114 height 253
click at [456, 125] on div at bounding box center [457, 214] width 114 height 253
click at [507, 123] on div at bounding box center [457, 214] width 114 height 253
click at [493, 124] on div at bounding box center [457, 214] width 114 height 253
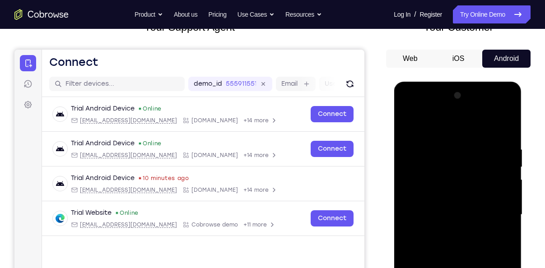
click at [506, 122] on div at bounding box center [457, 214] width 114 height 253
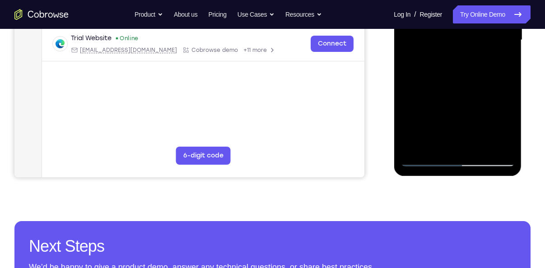
click at [423, 158] on div at bounding box center [457, 40] width 114 height 253
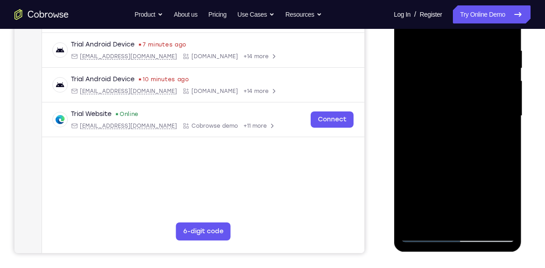
scroll to position [209, 0]
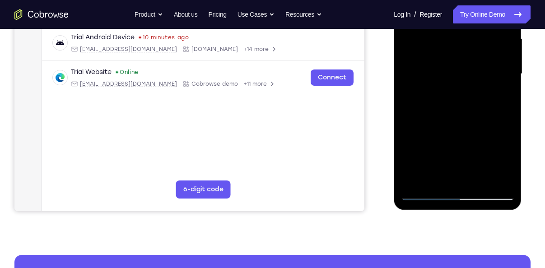
click at [426, 194] on div at bounding box center [457, 74] width 114 height 253
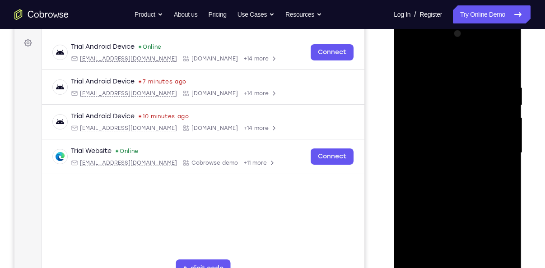
scroll to position [129, 0]
click at [466, 47] on div at bounding box center [457, 153] width 114 height 253
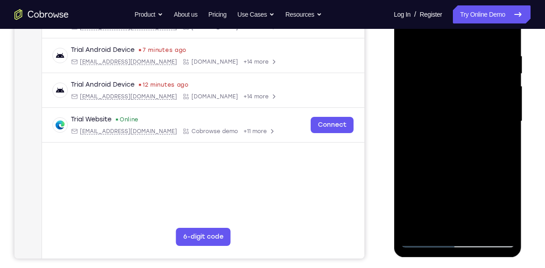
click at [444, 162] on div at bounding box center [457, 121] width 114 height 253
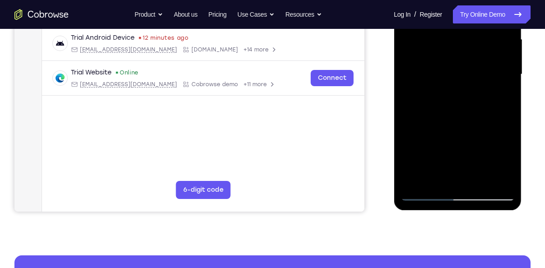
scroll to position [93, 0]
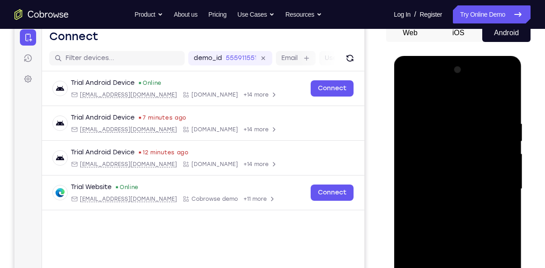
click at [431, 128] on div at bounding box center [457, 189] width 114 height 253
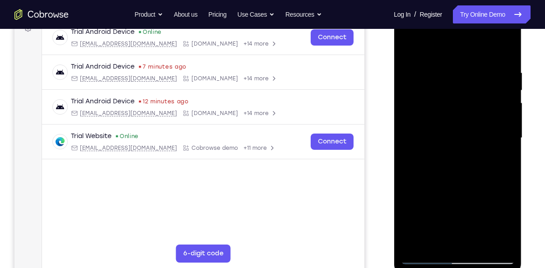
scroll to position [144, 0]
click at [425, 95] on div at bounding box center [457, 138] width 114 height 253
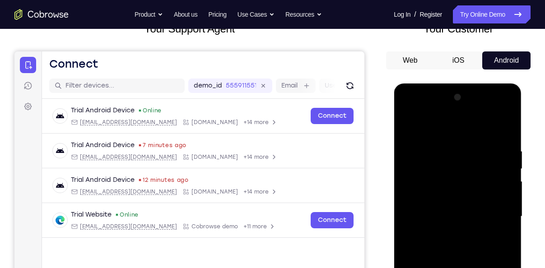
scroll to position [63, 0]
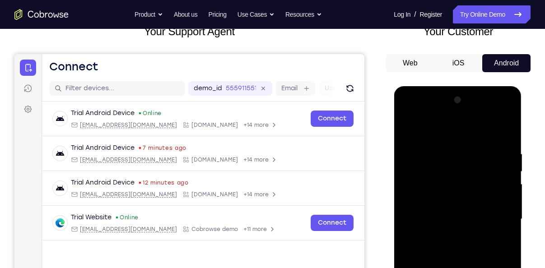
click at [410, 114] on div at bounding box center [457, 219] width 114 height 253
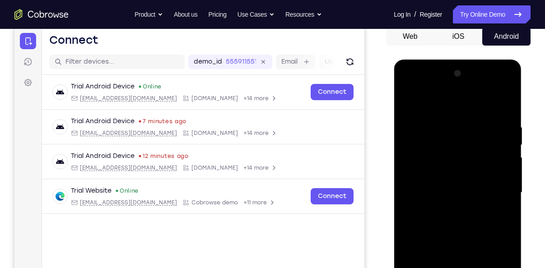
click at [408, 88] on div at bounding box center [457, 192] width 114 height 253
click at [407, 93] on div at bounding box center [457, 192] width 114 height 253
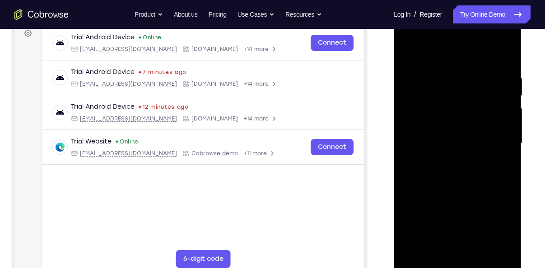
scroll to position [139, 0]
click at [419, 129] on div at bounding box center [457, 143] width 114 height 253
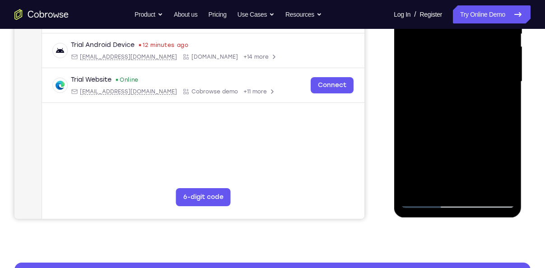
click at [455, 171] on div at bounding box center [457, 81] width 114 height 253
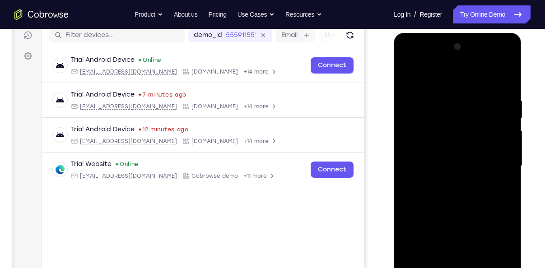
scroll to position [116, 0]
click at [472, 90] on div at bounding box center [457, 166] width 114 height 253
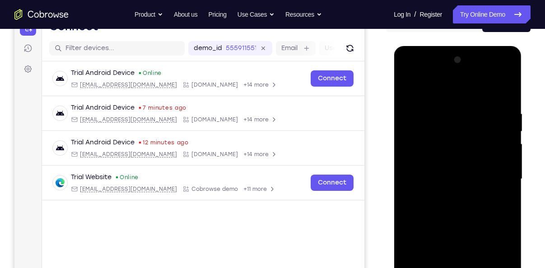
scroll to position [86, 0]
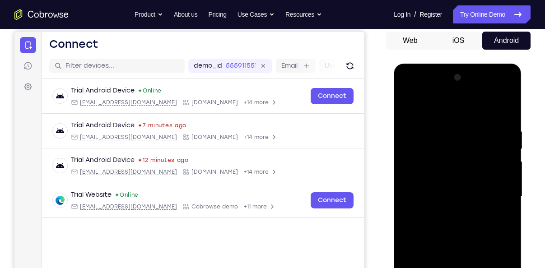
click at [443, 118] on div at bounding box center [457, 196] width 114 height 253
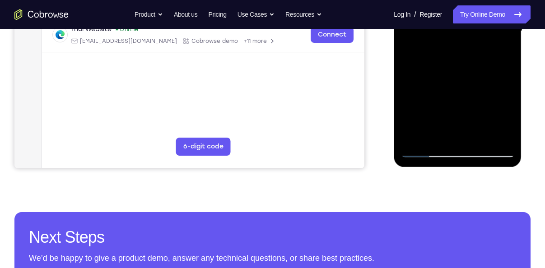
scroll to position [253, 0]
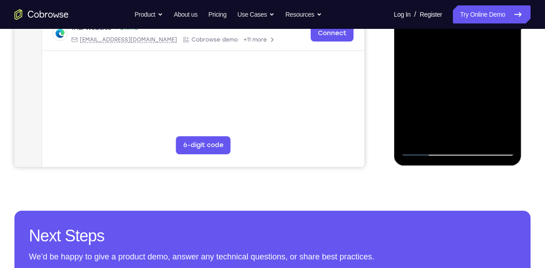
click at [421, 147] on div at bounding box center [457, 29] width 114 height 253
click at [426, 149] on div at bounding box center [457, 29] width 114 height 253
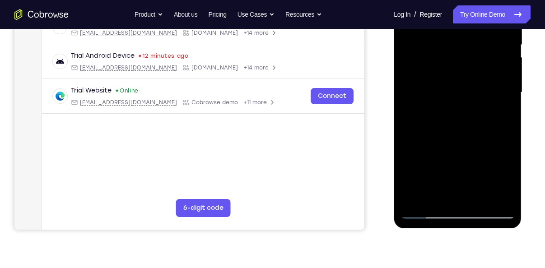
scroll to position [189, 0]
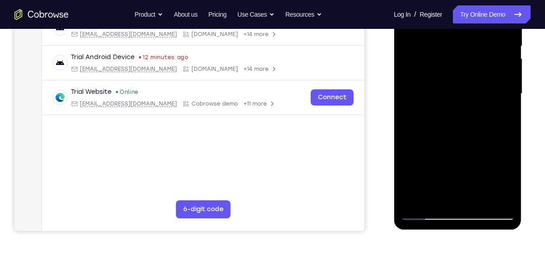
click at [496, 115] on div at bounding box center [457, 94] width 114 height 253
click at [485, 129] on div at bounding box center [457, 94] width 114 height 253
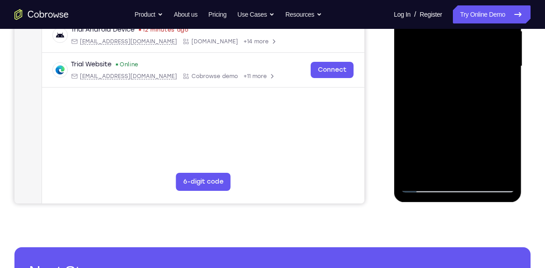
scroll to position [216, 0]
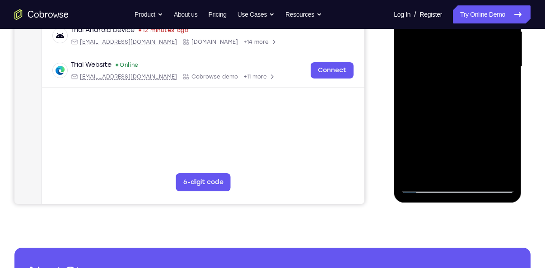
click at [457, 98] on div at bounding box center [457, 66] width 114 height 253
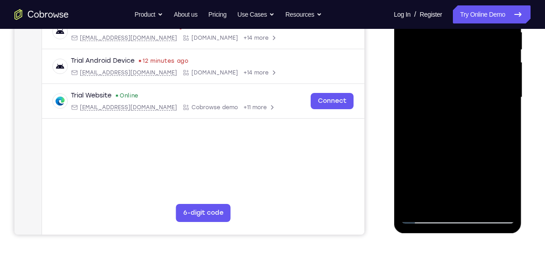
scroll to position [185, 0]
click at [461, 124] on div at bounding box center [457, 97] width 114 height 253
click at [497, 135] on div at bounding box center [457, 97] width 114 height 253
click at [405, 141] on div at bounding box center [457, 97] width 114 height 253
click at [413, 143] on div at bounding box center [457, 97] width 114 height 253
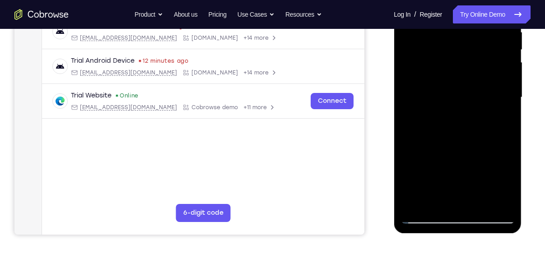
click at [416, 143] on div at bounding box center [457, 97] width 114 height 253
click at [422, 130] on div at bounding box center [457, 97] width 114 height 253
click at [422, 143] on div at bounding box center [457, 97] width 114 height 253
click at [433, 142] on div at bounding box center [457, 97] width 114 height 253
click at [442, 143] on div at bounding box center [457, 97] width 114 height 253
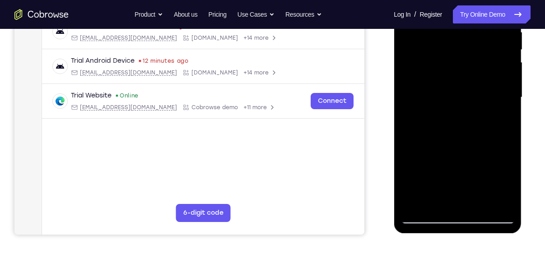
click at [453, 144] on div at bounding box center [457, 97] width 114 height 253
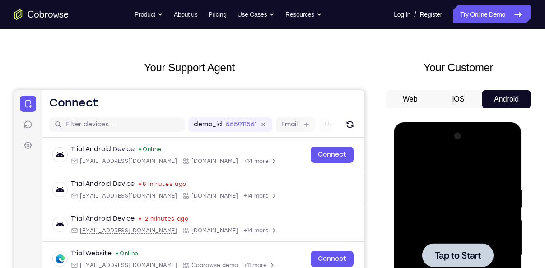
scroll to position [71, 0]
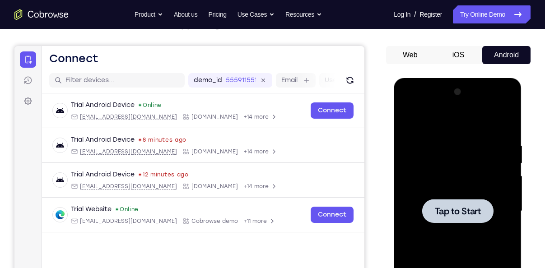
click at [453, 53] on button "iOS" at bounding box center [458, 55] width 48 height 18
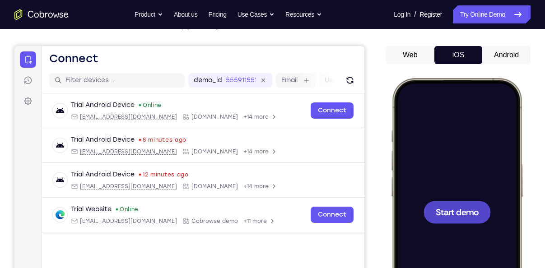
scroll to position [0, 0]
click at [461, 209] on span "Start demo" at bounding box center [457, 212] width 43 height 9
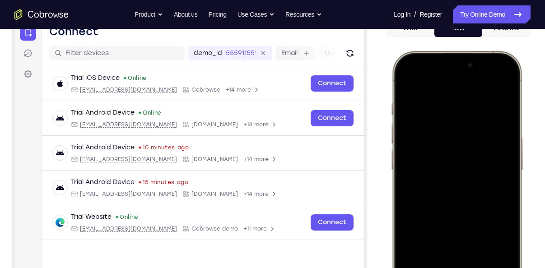
scroll to position [109, 0]
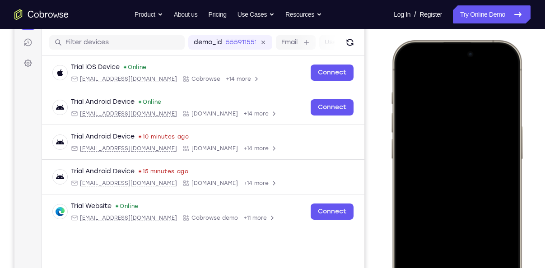
click at [508, 68] on div at bounding box center [456, 174] width 119 height 258
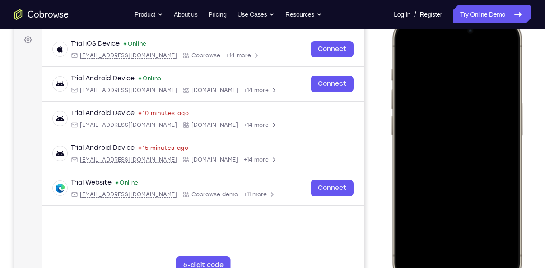
click at [457, 256] on div at bounding box center [456, 151] width 119 height 258
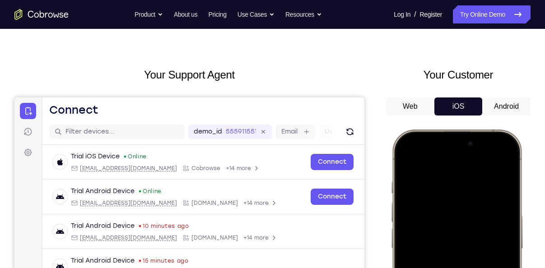
scroll to position [8, 0]
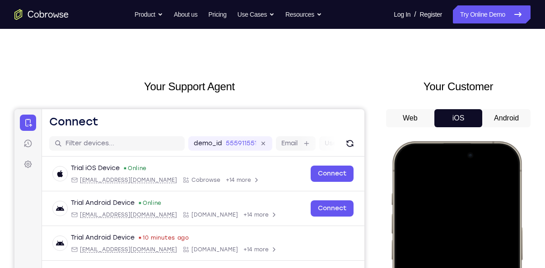
click at [462, 113] on button "iOS" at bounding box center [458, 118] width 48 height 18
click at [461, 114] on button "iOS" at bounding box center [458, 118] width 48 height 18
click at [411, 116] on button "Web" at bounding box center [410, 118] width 48 height 18
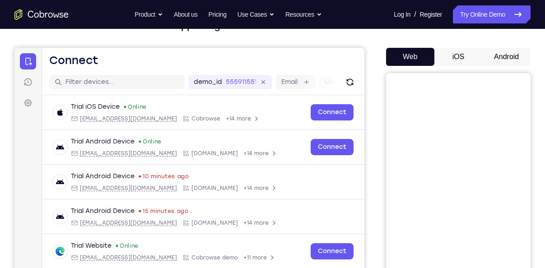
scroll to position [68, 0]
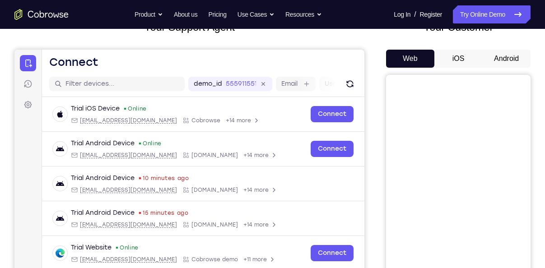
click at [448, 50] on button "iOS" at bounding box center [458, 59] width 48 height 18
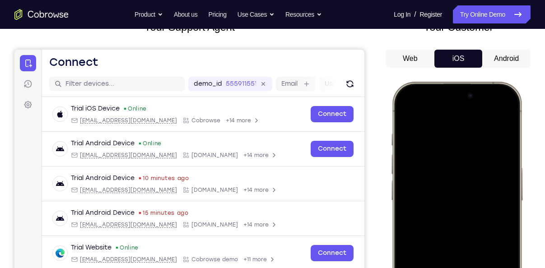
scroll to position [93, 0]
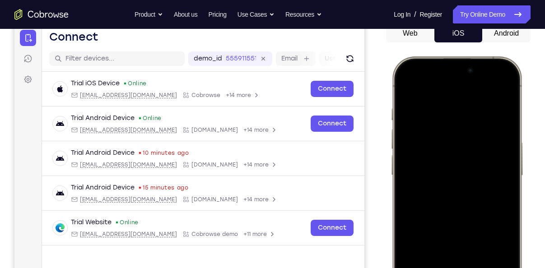
click at [458, 227] on div at bounding box center [456, 190] width 119 height 258
click at [462, 188] on div at bounding box center [456, 190] width 119 height 258
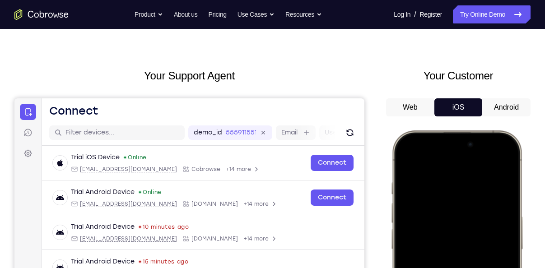
scroll to position [14, 0]
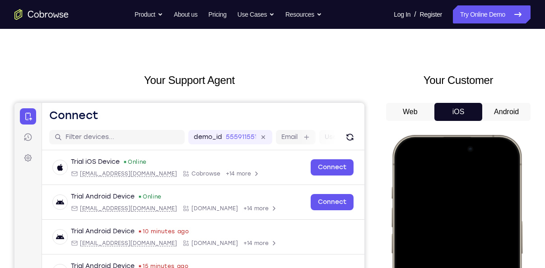
click at [503, 117] on button "Android" at bounding box center [506, 112] width 48 height 18
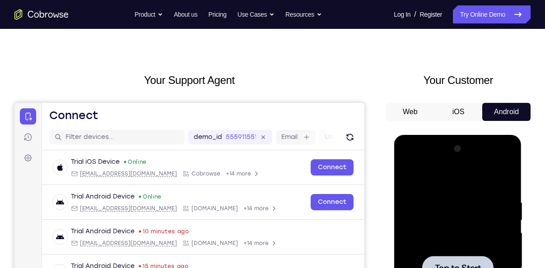
scroll to position [63, 0]
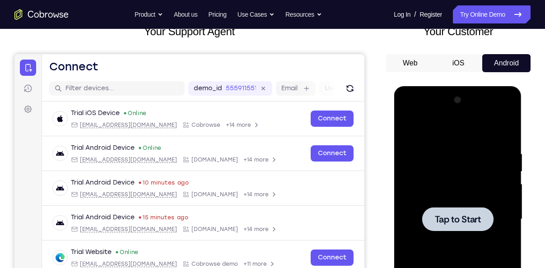
click at [458, 56] on button "iOS" at bounding box center [458, 63] width 48 height 18
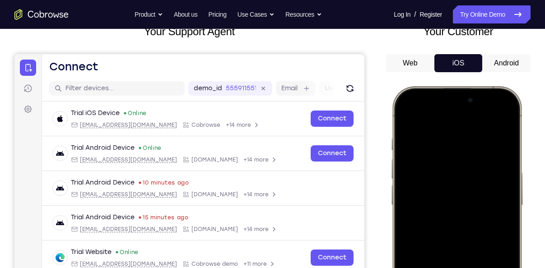
click at [512, 61] on button "Android" at bounding box center [506, 63] width 48 height 18
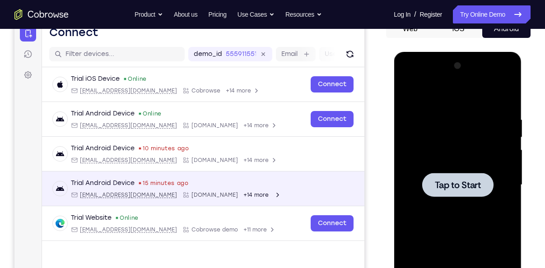
scroll to position [0, 0]
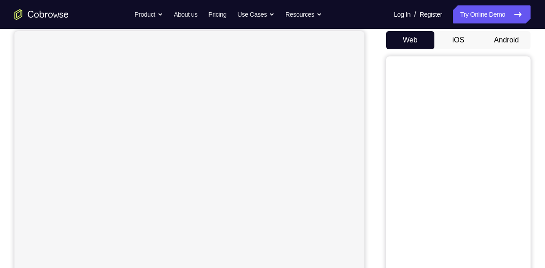
scroll to position [84, 0]
click at [456, 42] on button "iOS" at bounding box center [458, 42] width 48 height 18
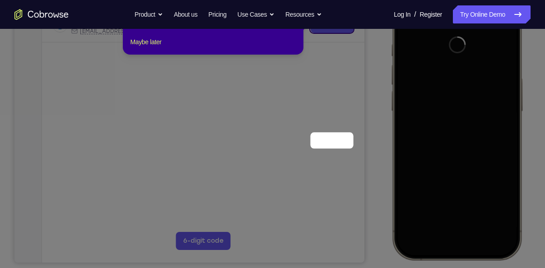
scroll to position [41, 0]
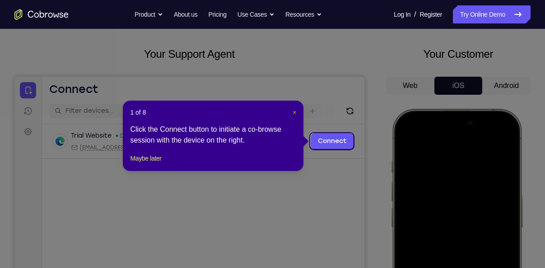
click at [296, 109] on span "×" at bounding box center [294, 112] width 4 height 7
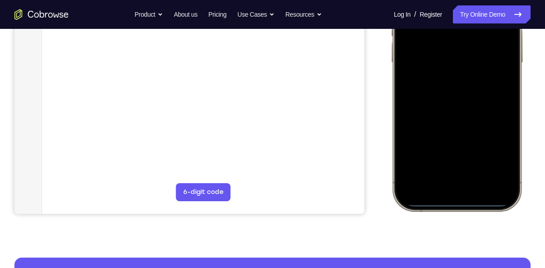
scroll to position [206, 0]
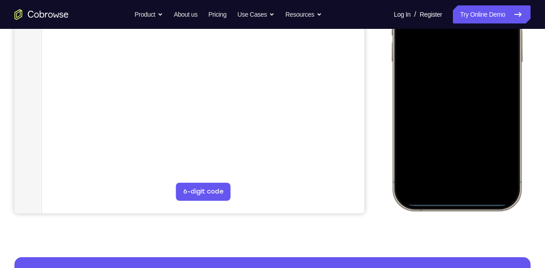
click at [495, 109] on div at bounding box center [456, 77] width 119 height 258
click at [457, 110] on div at bounding box center [456, 77] width 119 height 258
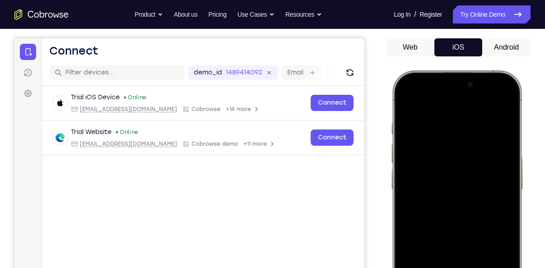
scroll to position [78, 0]
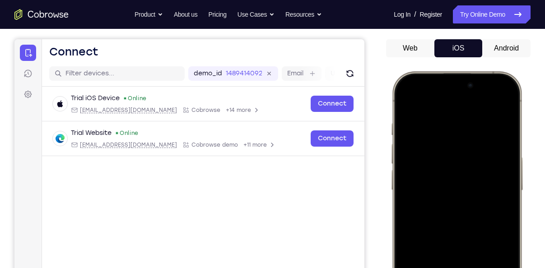
click at [457, 99] on div at bounding box center [456, 205] width 119 height 258
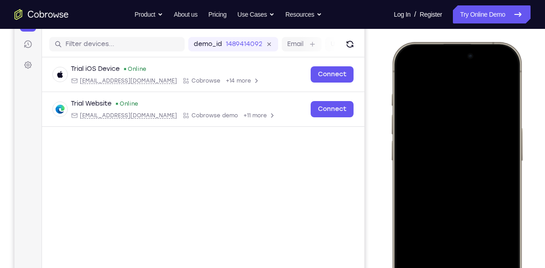
click at [416, 153] on div at bounding box center [456, 176] width 119 height 258
click at [418, 177] on div at bounding box center [456, 176] width 119 height 258
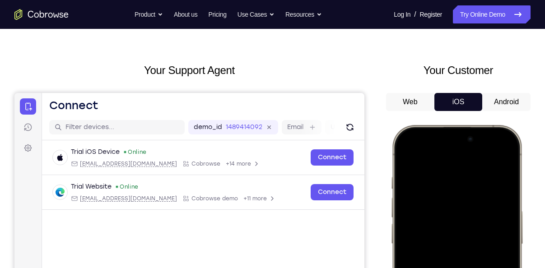
scroll to position [21, 0]
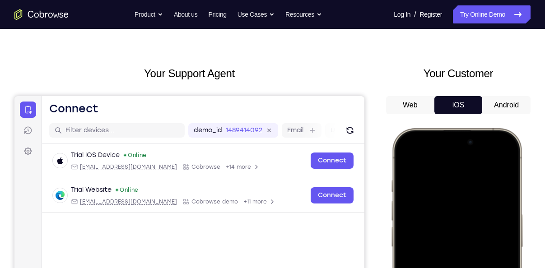
click at [499, 105] on button "Android" at bounding box center [506, 105] width 48 height 18
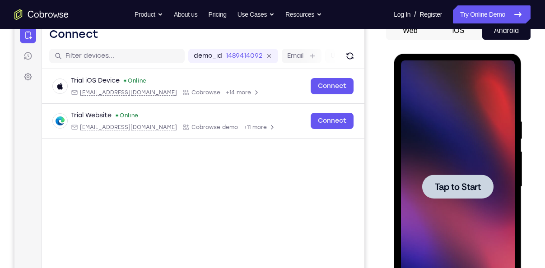
scroll to position [96, 0]
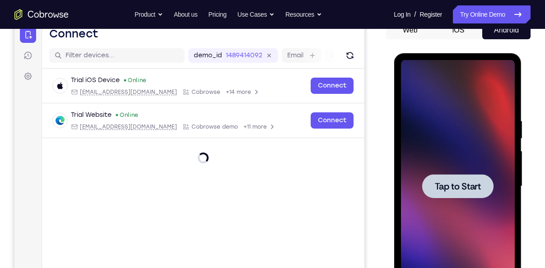
click at [466, 179] on div at bounding box center [457, 186] width 71 height 24
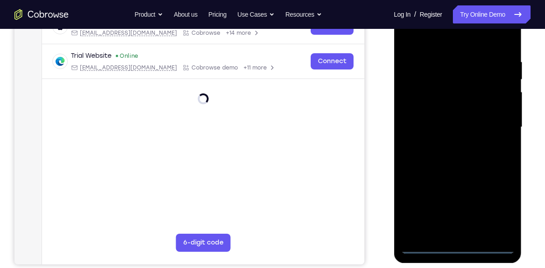
scroll to position [156, 0]
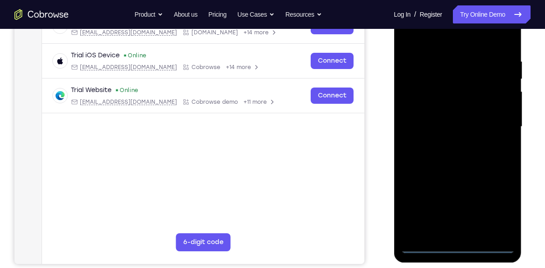
click at [423, 246] on div at bounding box center [457, 126] width 114 height 253
click at [425, 245] on div at bounding box center [457, 126] width 114 height 253
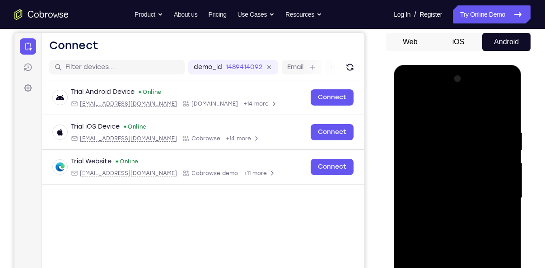
scroll to position [136, 0]
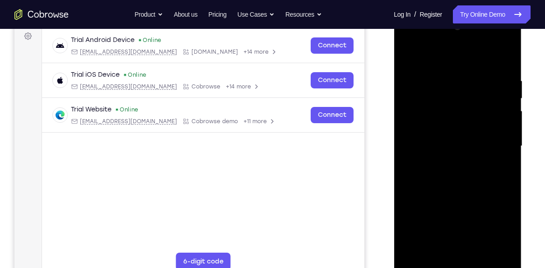
click at [492, 221] on div at bounding box center [457, 146] width 114 height 253
click at [480, 65] on div at bounding box center [457, 146] width 114 height 253
click at [456, 59] on div at bounding box center [457, 146] width 114 height 253
click at [459, 97] on div at bounding box center [457, 146] width 114 height 253
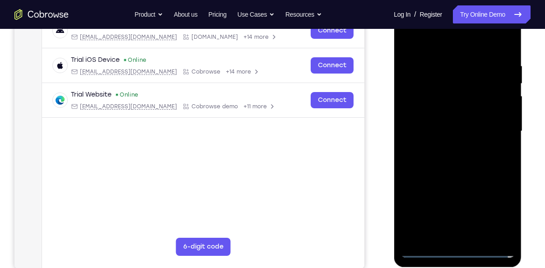
scroll to position [152, 0]
click at [408, 170] on div at bounding box center [457, 131] width 114 height 253
click at [441, 171] on div at bounding box center [457, 131] width 114 height 253
click at [453, 78] on div at bounding box center [457, 131] width 114 height 253
click at [432, 68] on div at bounding box center [457, 131] width 114 height 253
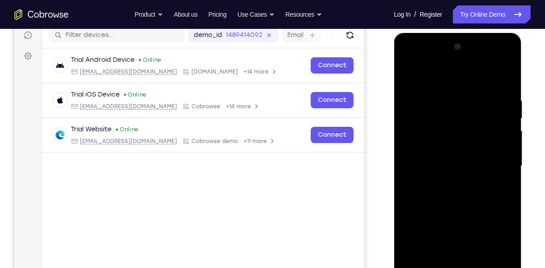
scroll to position [114, 0]
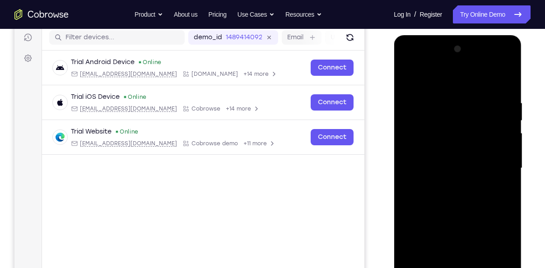
click at [439, 103] on div at bounding box center [457, 168] width 114 height 253
click at [452, 104] on div at bounding box center [457, 168] width 114 height 253
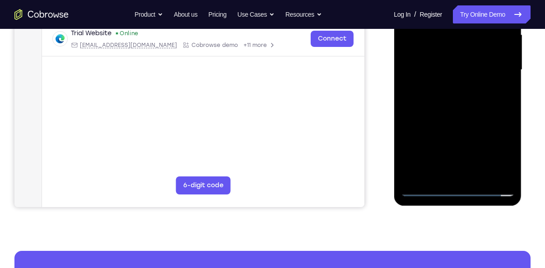
click at [464, 170] on div at bounding box center [457, 70] width 114 height 253
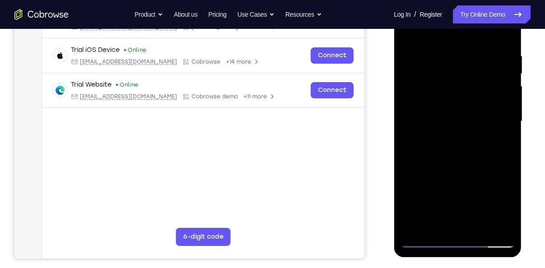
click at [432, 237] on div at bounding box center [457, 121] width 114 height 253
click at [426, 241] on div at bounding box center [457, 121] width 114 height 253
click at [428, 246] on div at bounding box center [457, 121] width 114 height 253
click at [424, 241] on div at bounding box center [457, 121] width 114 height 253
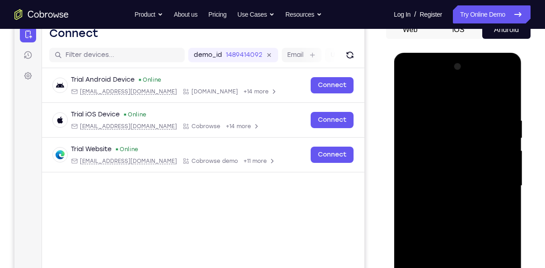
scroll to position [94, 0]
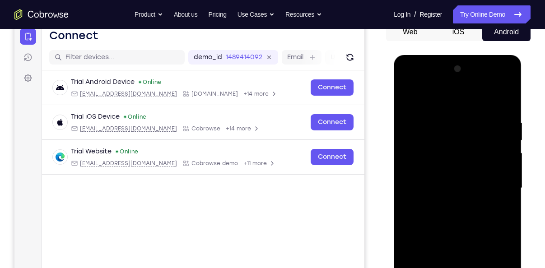
click at [438, 125] on div at bounding box center [457, 188] width 114 height 253
click at [463, 141] on div at bounding box center [457, 188] width 114 height 253
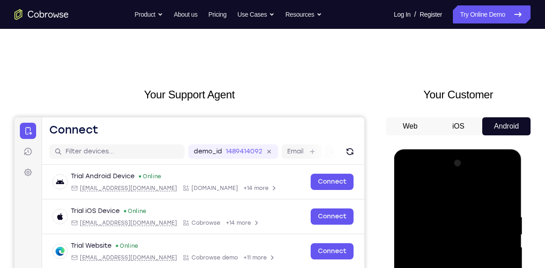
scroll to position [162, 0]
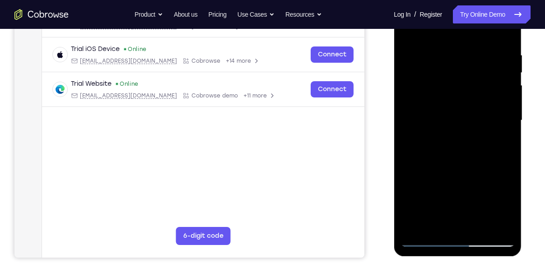
click at [423, 245] on div at bounding box center [457, 120] width 114 height 253
click at [460, 43] on div at bounding box center [457, 120] width 114 height 253
click at [404, 59] on div at bounding box center [457, 120] width 114 height 253
click at [430, 110] on div at bounding box center [457, 120] width 114 height 253
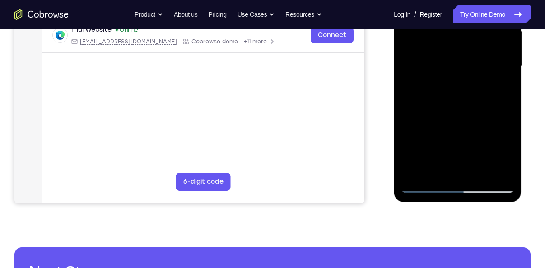
click at [450, 164] on div at bounding box center [457, 66] width 114 height 253
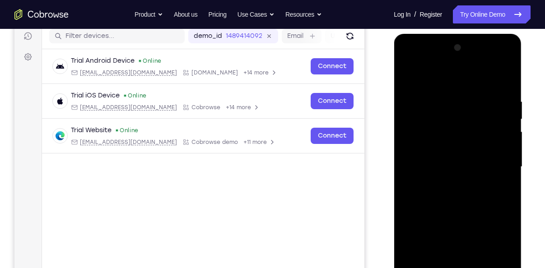
scroll to position [107, 0]
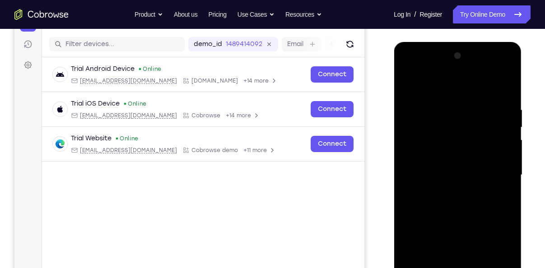
click at [461, 98] on div at bounding box center [457, 175] width 114 height 253
click at [443, 97] on div at bounding box center [457, 175] width 114 height 253
click at [491, 135] on div at bounding box center [457, 175] width 114 height 253
click at [448, 135] on div at bounding box center [457, 175] width 114 height 253
click at [504, 160] on div at bounding box center [457, 175] width 114 height 253
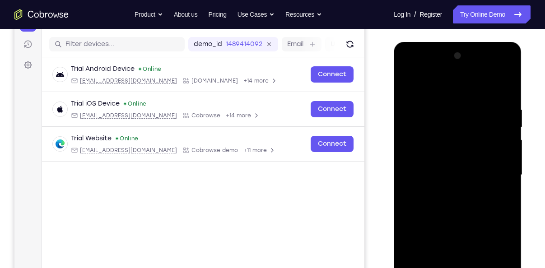
scroll to position [109, 0]
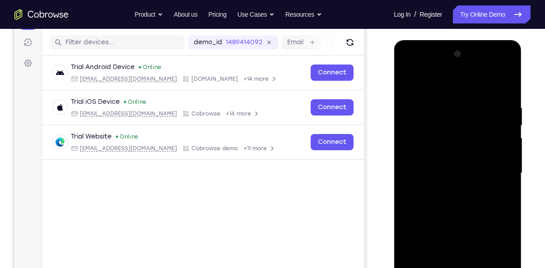
click at [420, 169] on div at bounding box center [457, 173] width 114 height 253
click at [405, 162] on div at bounding box center [457, 173] width 114 height 253
click at [409, 162] on div at bounding box center [457, 173] width 114 height 253
click at [411, 162] on div at bounding box center [457, 173] width 114 height 253
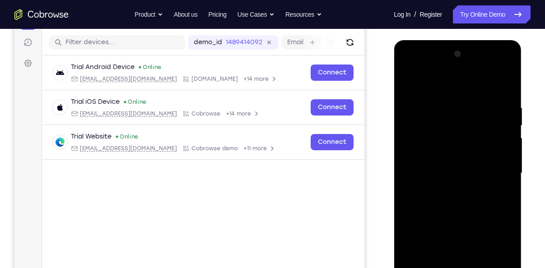
click at [413, 162] on div at bounding box center [457, 173] width 114 height 253
click at [415, 163] on div at bounding box center [457, 173] width 114 height 253
click at [418, 163] on div at bounding box center [457, 173] width 114 height 253
click at [421, 162] on div at bounding box center [457, 173] width 114 height 253
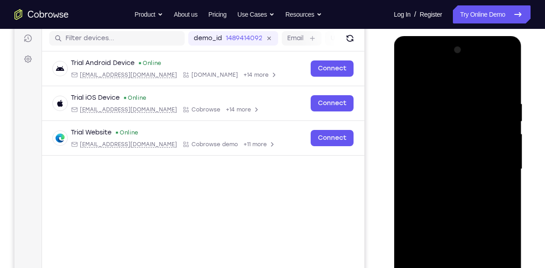
click at [428, 150] on div at bounding box center [457, 169] width 114 height 253
click at [424, 158] on div at bounding box center [457, 169] width 114 height 253
click at [427, 158] on div at bounding box center [457, 169] width 114 height 253
click at [432, 159] on div at bounding box center [457, 169] width 114 height 253
click at [439, 161] on div at bounding box center [457, 169] width 114 height 253
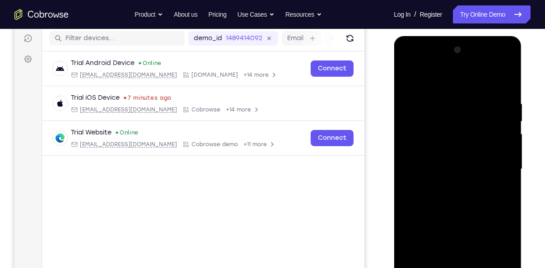
click at [444, 160] on div at bounding box center [457, 169] width 114 height 253
click at [452, 160] on div at bounding box center [457, 169] width 114 height 253
click at [459, 160] on div at bounding box center [457, 169] width 114 height 253
click at [458, 160] on div at bounding box center [457, 169] width 114 height 253
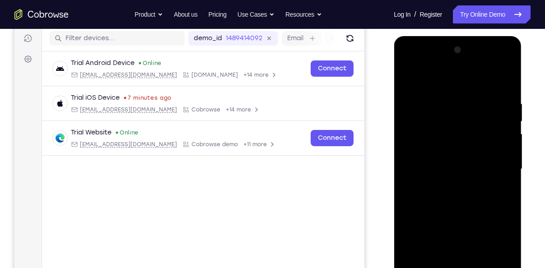
click at [452, 159] on div at bounding box center [457, 169] width 114 height 253
click at [454, 159] on div at bounding box center [457, 169] width 114 height 253
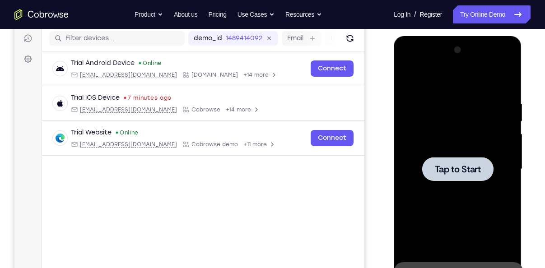
click at [454, 159] on div at bounding box center [457, 169] width 71 height 24
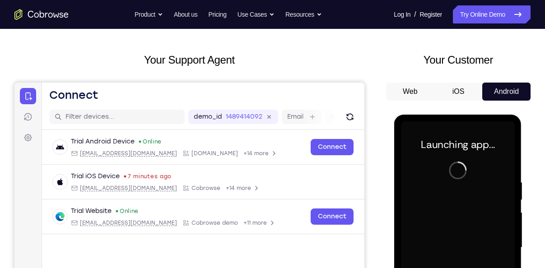
scroll to position [0, 0]
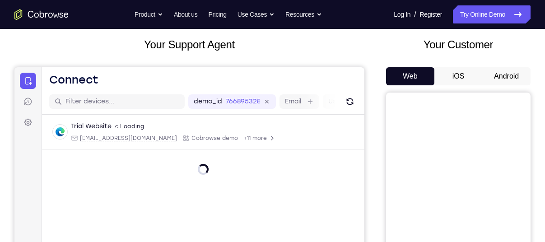
click at [454, 76] on button "iOS" at bounding box center [458, 76] width 48 height 18
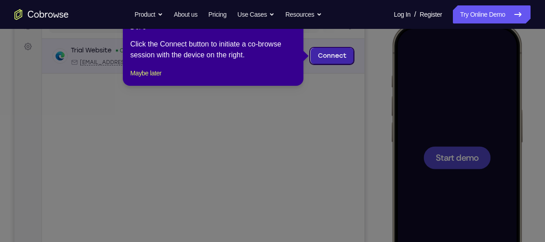
click at [337, 59] on link "Connect" at bounding box center [332, 56] width 43 height 16
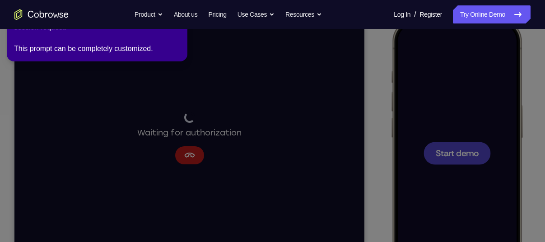
scroll to position [88, 0]
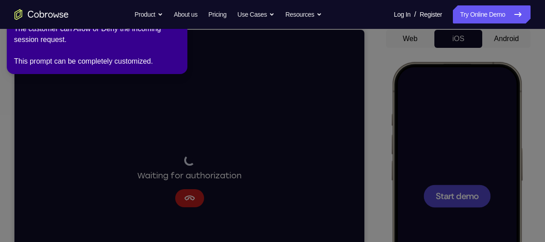
click at [211, 152] on icon at bounding box center [273, 119] width 555 height 246
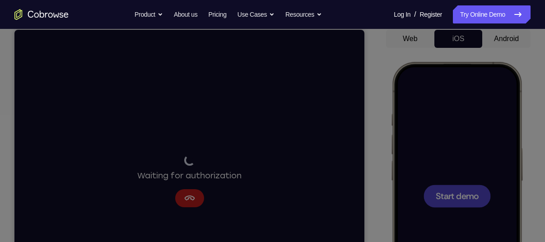
scroll to position [0, 0]
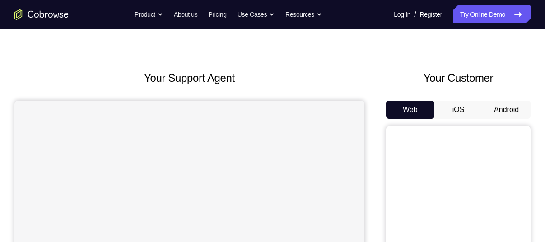
click at [505, 111] on button "Android" at bounding box center [506, 110] width 48 height 18
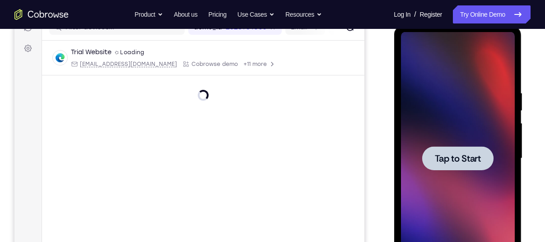
click at [466, 157] on span "Tap to Start" at bounding box center [457, 158] width 46 height 9
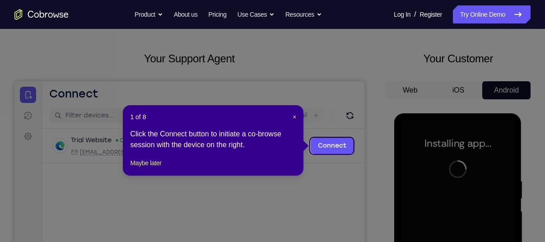
scroll to position [36, 0]
click at [292, 116] on span "×" at bounding box center [294, 117] width 4 height 7
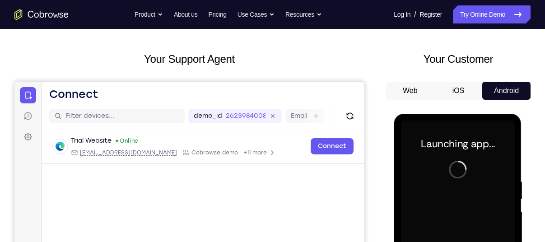
scroll to position [210, 0]
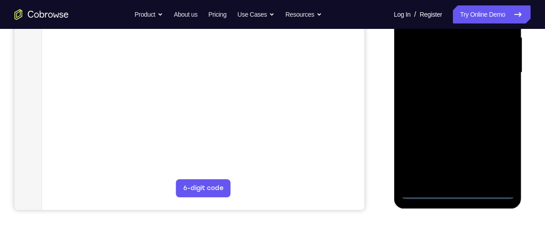
click at [425, 192] on div at bounding box center [457, 72] width 114 height 253
click at [426, 191] on div at bounding box center [457, 72] width 114 height 253
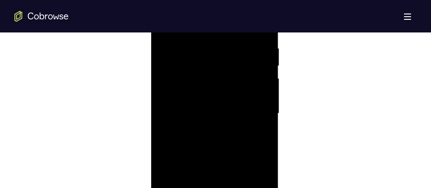
scroll to position [608, 0]
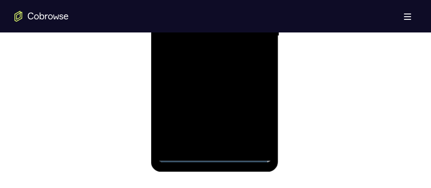
click at [254, 117] on div at bounding box center [215, 36] width 114 height 253
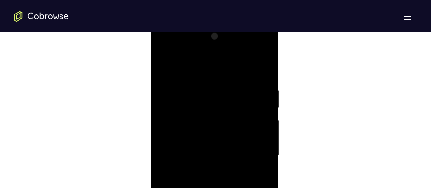
scroll to position [457, 0]
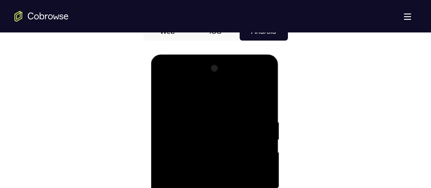
click at [227, 97] on div at bounding box center [215, 187] width 114 height 253
click at [216, 134] on div at bounding box center [215, 187] width 114 height 253
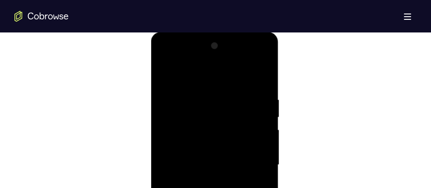
scroll to position [463, 0]
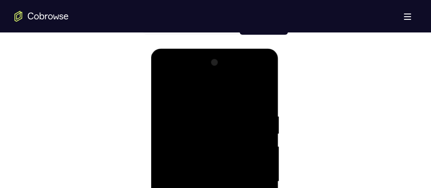
click at [188, 107] on div at bounding box center [215, 182] width 114 height 253
click at [185, 88] on div at bounding box center [215, 182] width 114 height 253
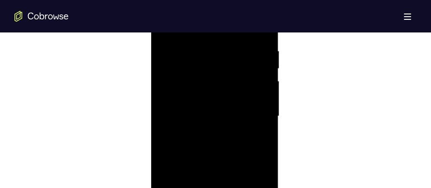
scroll to position [529, 0]
click at [221, 70] on div at bounding box center [215, 116] width 114 height 253
click at [196, 150] on div at bounding box center [215, 116] width 114 height 253
click at [218, 118] on div at bounding box center [215, 116] width 114 height 253
click at [232, 102] on div at bounding box center [215, 116] width 114 height 253
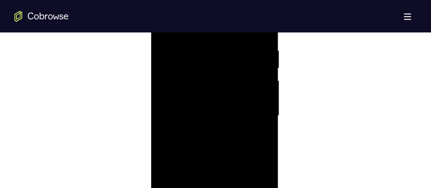
click at [247, 84] on div at bounding box center [215, 116] width 114 height 253
click at [209, 102] on div at bounding box center [215, 116] width 114 height 253
click at [209, 99] on div at bounding box center [215, 116] width 114 height 253
click at [180, 122] on div at bounding box center [215, 116] width 114 height 253
drag, startPoint x: 165, startPoint y: 116, endPoint x: 182, endPoint y: 118, distance: 17.7
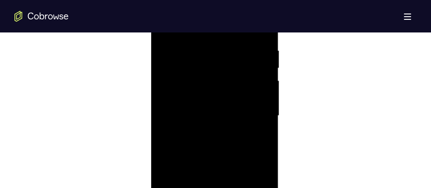
click at [182, 118] on div at bounding box center [215, 116] width 114 height 253
click at [186, 116] on div at bounding box center [215, 116] width 114 height 253
drag, startPoint x: 185, startPoint y: 116, endPoint x: 210, endPoint y: 116, distance: 25.7
click at [210, 116] on div at bounding box center [215, 116] width 114 height 253
click at [246, 52] on div at bounding box center [215, 116] width 114 height 253
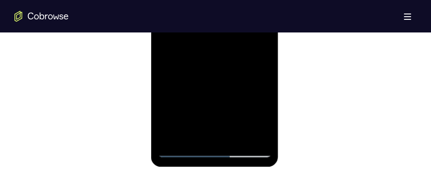
scroll to position [613, 0]
click at [262, 139] on div at bounding box center [215, 31] width 114 height 253
click at [227, 83] on div at bounding box center [215, 31] width 114 height 253
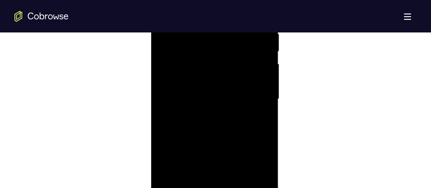
scroll to position [544, 0]
click at [212, 88] on div at bounding box center [215, 100] width 114 height 253
click at [166, 110] on div at bounding box center [215, 100] width 114 height 253
click at [163, 99] on div at bounding box center [215, 100] width 114 height 253
click at [168, 109] on div at bounding box center [215, 100] width 114 height 253
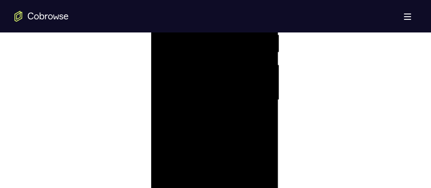
click at [247, 116] on div at bounding box center [215, 100] width 114 height 253
click at [249, 116] on div at bounding box center [215, 100] width 114 height 253
click at [251, 84] on div at bounding box center [215, 100] width 114 height 253
click at [171, 109] on div at bounding box center [215, 100] width 114 height 253
drag, startPoint x: 170, startPoint y: 110, endPoint x: 175, endPoint y: 109, distance: 4.6
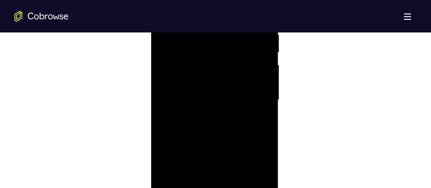
click at [175, 109] on div at bounding box center [215, 100] width 114 height 253
drag, startPoint x: 174, startPoint y: 109, endPoint x: 180, endPoint y: 109, distance: 5.4
click at [180, 109] on div at bounding box center [215, 100] width 114 height 253
click at [187, 110] on div at bounding box center [215, 100] width 114 height 253
drag, startPoint x: 187, startPoint y: 110, endPoint x: 208, endPoint y: 110, distance: 20.8
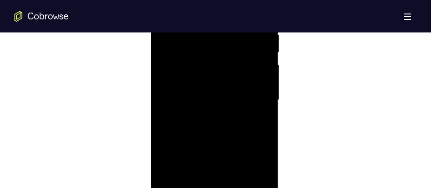
click at [208, 110] on div at bounding box center [215, 100] width 114 height 253
click at [226, 93] on div at bounding box center [215, 95] width 114 height 253
click at [210, 105] on div at bounding box center [215, 95] width 114 height 253
click at [223, 98] on div at bounding box center [215, 95] width 114 height 253
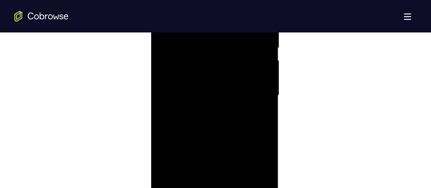
click at [227, 104] on div at bounding box center [215, 95] width 114 height 253
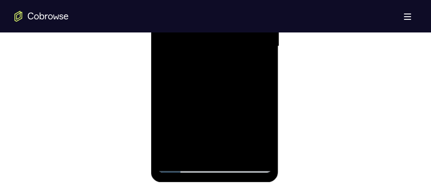
scroll to position [598, 0]
click at [186, 167] on div at bounding box center [215, 47] width 114 height 253
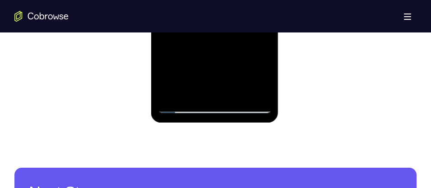
scroll to position [659, 0]
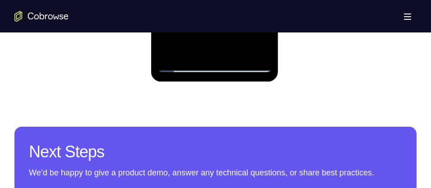
scroll to position [701, 0]
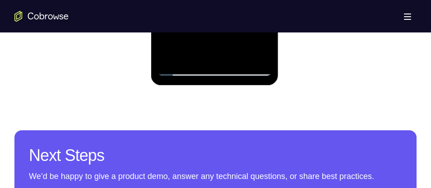
scroll to position [696, 0]
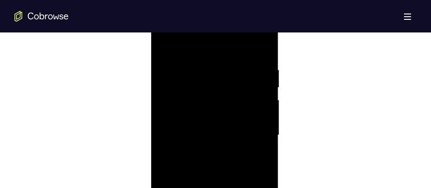
scroll to position [509, 0]
click at [216, 47] on div at bounding box center [215, 135] width 114 height 253
click at [216, 98] on div at bounding box center [215, 135] width 114 height 253
click at [212, 95] on div at bounding box center [215, 111] width 114 height 253
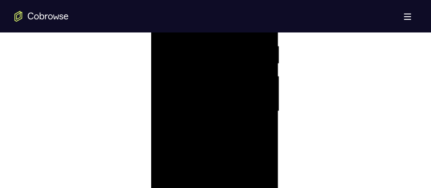
click at [175, 113] on div at bounding box center [215, 111] width 114 height 253
click at [187, 102] on div at bounding box center [215, 111] width 114 height 253
click at [185, 113] on div at bounding box center [215, 111] width 114 height 253
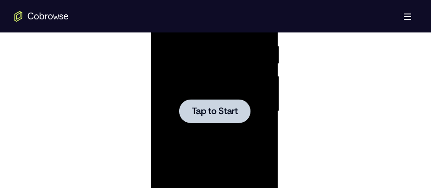
click at [206, 110] on span "Tap to Start" at bounding box center [215, 111] width 46 height 9
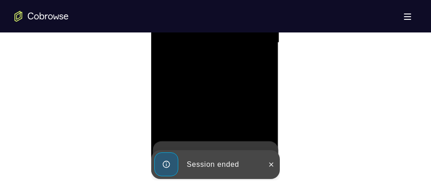
scroll to position [606, 0]
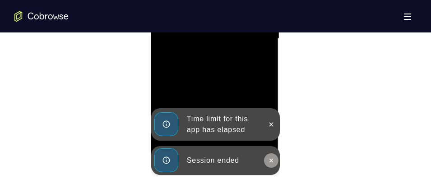
click at [272, 159] on icon at bounding box center [271, 160] width 7 height 7
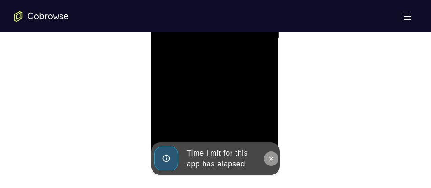
click at [271, 125] on div "Online web based iOS Simulators and Android Emulators. Run iPhone, iPad, Mobile…" at bounding box center [215, 41] width 129 height 271
click at [220, 162] on div "Time limit for this app has elapsed" at bounding box center [222, 158] width 79 height 29
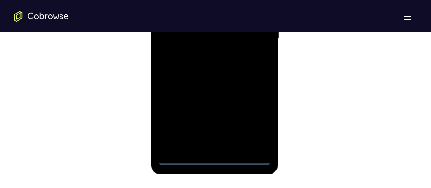
click at [187, 160] on div at bounding box center [215, 38] width 114 height 253
click at [182, 158] on div at bounding box center [215, 38] width 114 height 253
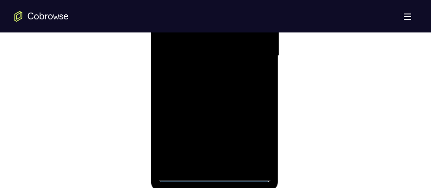
scroll to position [595, 0]
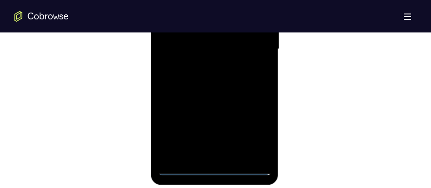
click at [255, 131] on div at bounding box center [215, 49] width 114 height 253
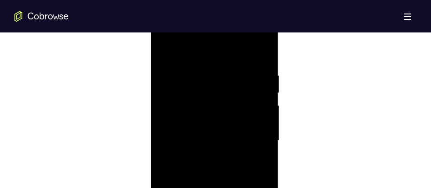
scroll to position [494, 0]
click at [223, 66] on div at bounding box center [215, 150] width 114 height 253
click at [207, 103] on div at bounding box center [215, 150] width 114 height 253
click at [197, 130] on div at bounding box center [215, 150] width 114 height 253
click at [222, 78] on div at bounding box center [215, 150] width 114 height 253
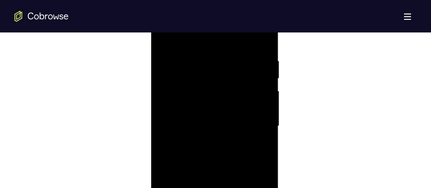
scroll to position [520, 0]
click at [213, 108] on div at bounding box center [215, 125] width 114 height 253
click at [216, 107] on div at bounding box center [215, 125] width 114 height 253
click at [167, 135] on div at bounding box center [215, 125] width 114 height 253
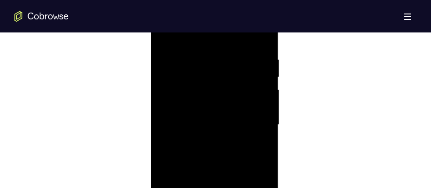
click at [166, 125] on div at bounding box center [215, 125] width 114 height 253
drag, startPoint x: 166, startPoint y: 126, endPoint x: 240, endPoint y: 125, distance: 74.5
click at [240, 125] on div at bounding box center [215, 125] width 114 height 253
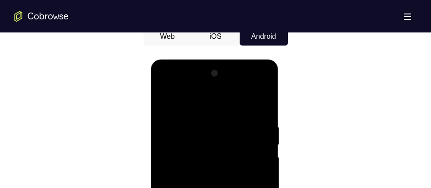
scroll to position [452, 0]
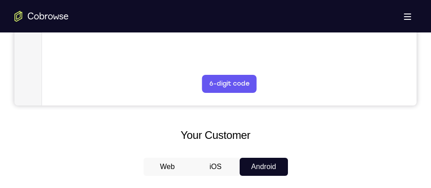
scroll to position [320, 0]
